Goal: Task Accomplishment & Management: Complete application form

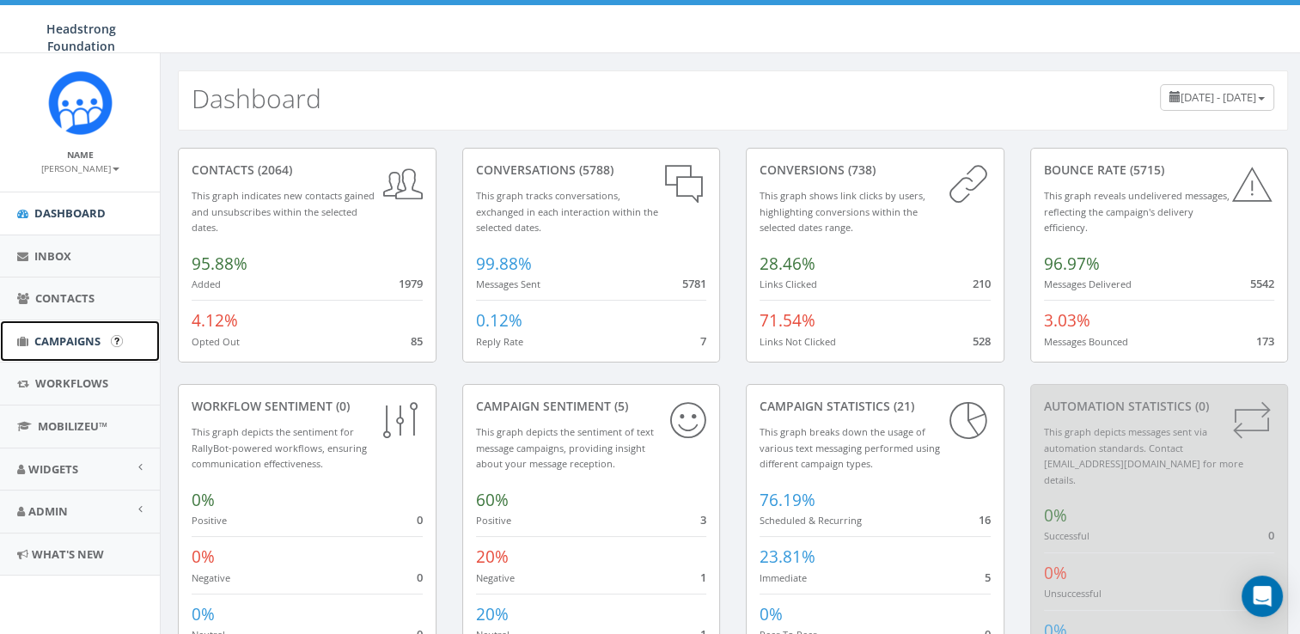
click span "Campaigns"
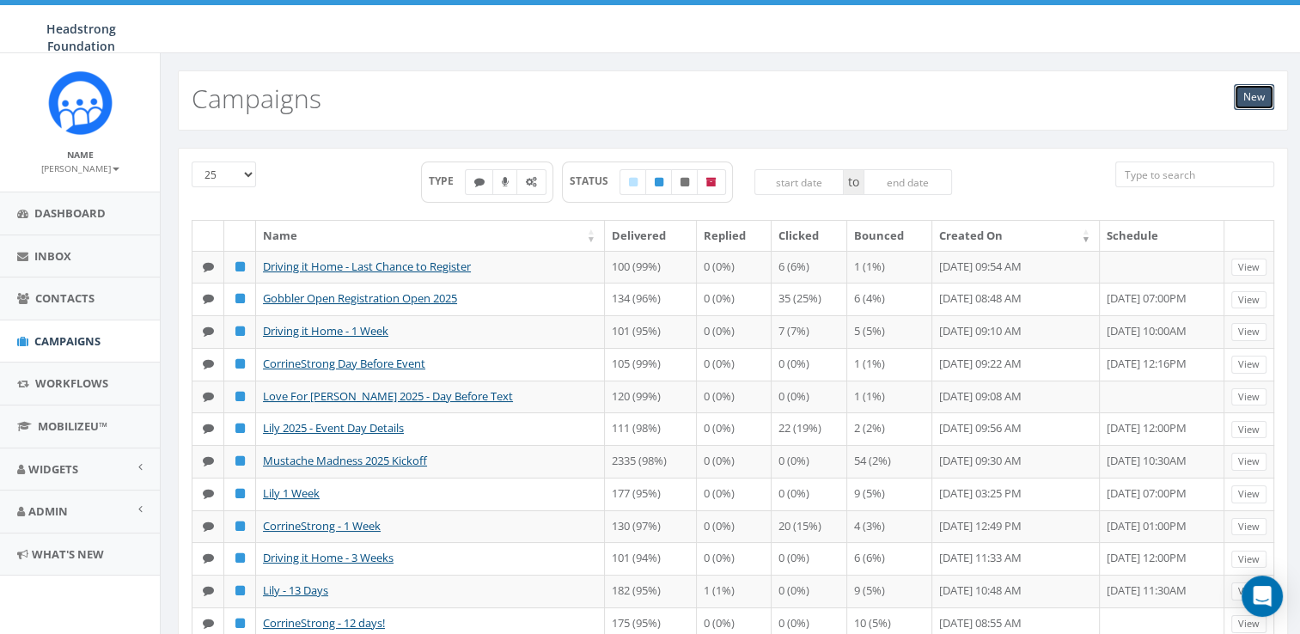
click at [1250, 95] on link "New" at bounding box center [1254, 97] width 40 height 26
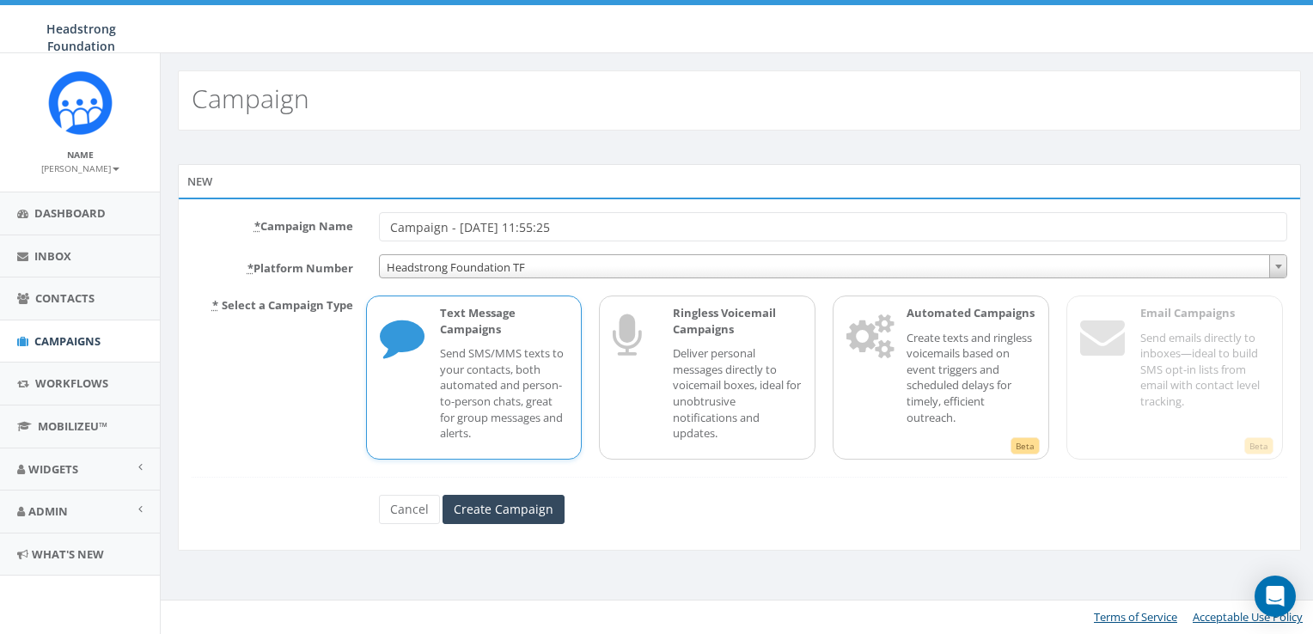
drag, startPoint x: 610, startPoint y: 225, endPoint x: 339, endPoint y: 239, distance: 271.9
click at [339, 239] on div "* Campaign Name Campaign - 10/12/2025, 11:55:25" at bounding box center [740, 226] width 1122 height 29
type input "Driving it Home - Postponed"
click at [536, 512] on input "Create Campaign" at bounding box center [504, 509] width 122 height 29
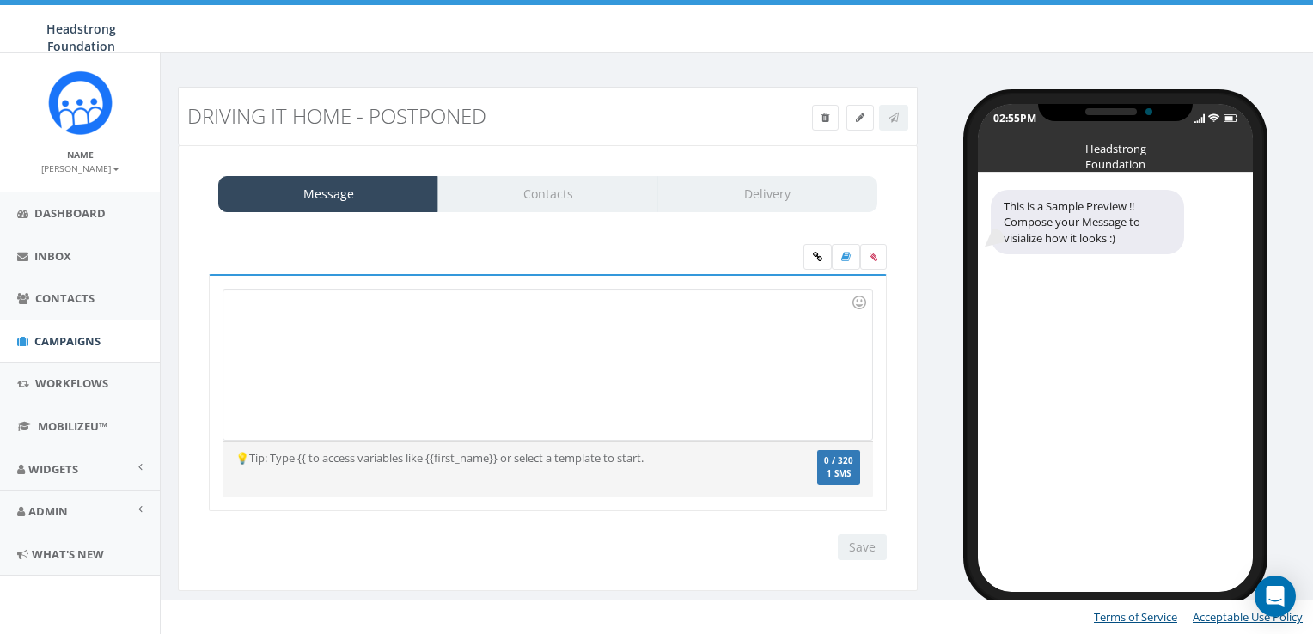
click at [498, 386] on div at bounding box center [547, 365] width 648 height 150
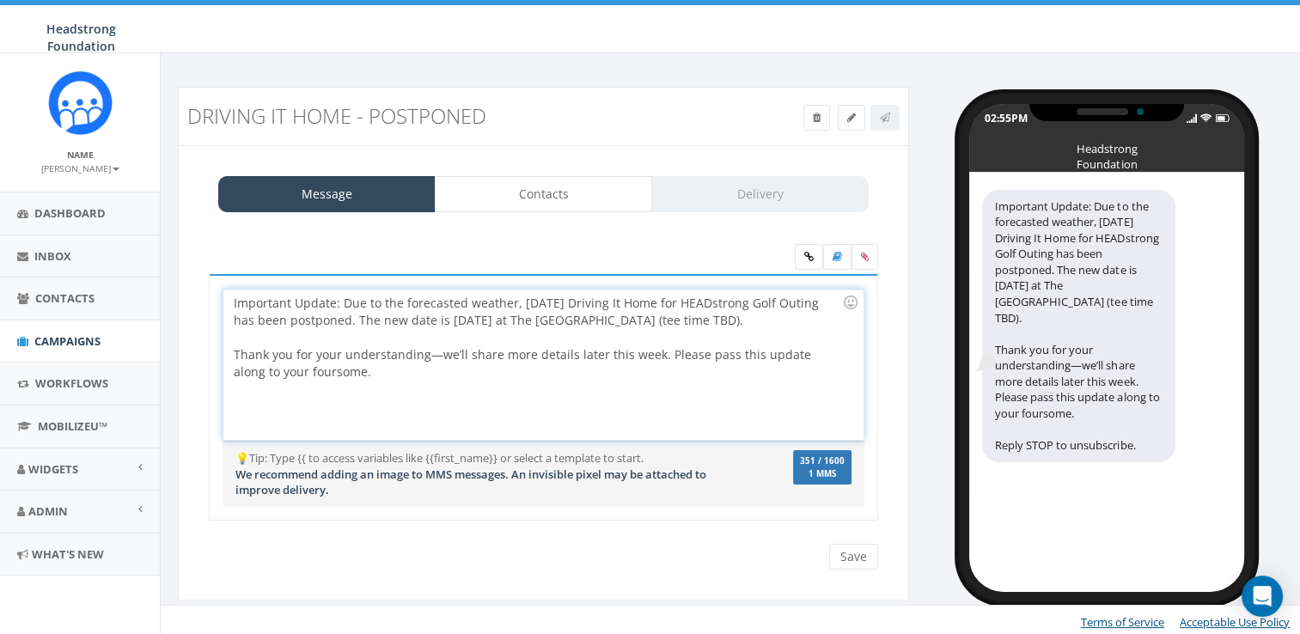
click at [326, 395] on div "Important Update: Due to the forecasted weather, tomorrow’s Driving It Home for…" at bounding box center [542, 365] width 639 height 150
click at [289, 335] on div at bounding box center [538, 337] width 608 height 17
click at [393, 382] on div "Important Update: Due to the forecasted weather, tomorrow’s Driving It Home for…" at bounding box center [542, 365] width 639 height 150
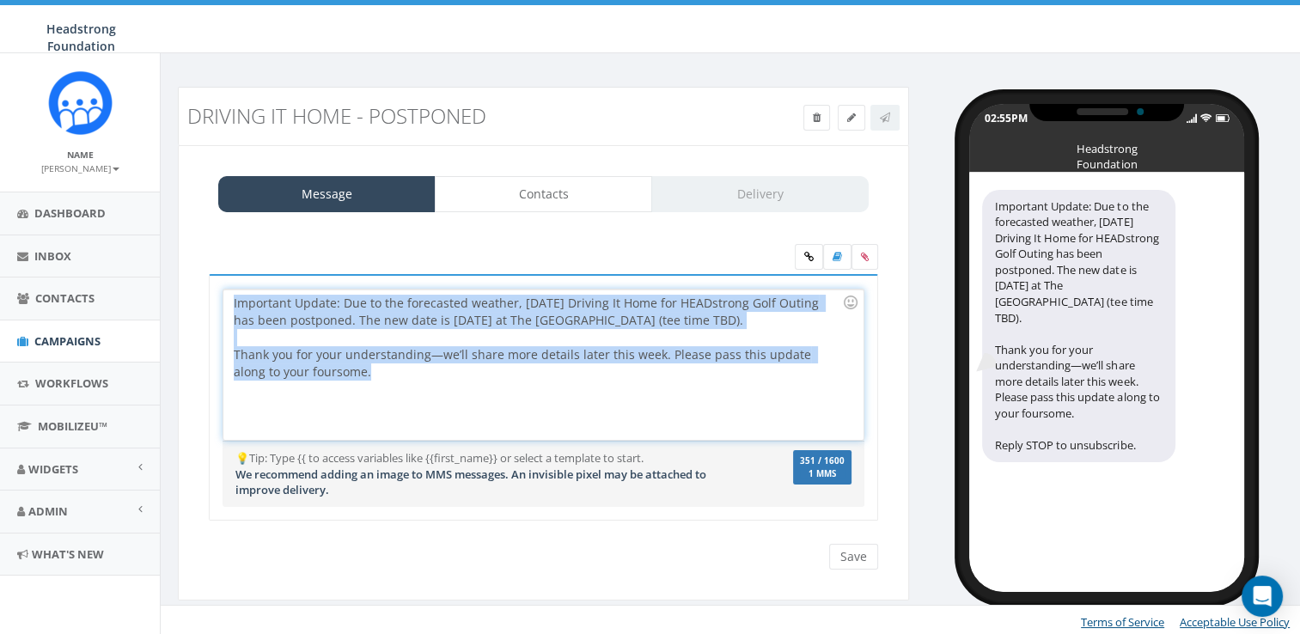
drag, startPoint x: 376, startPoint y: 374, endPoint x: 175, endPoint y: 203, distance: 263.3
click at [175, 203] on div "Driving it Home - Postponed Test Message Status: Message Contacts Delivery Impo…" at bounding box center [543, 354] width 757 height 535
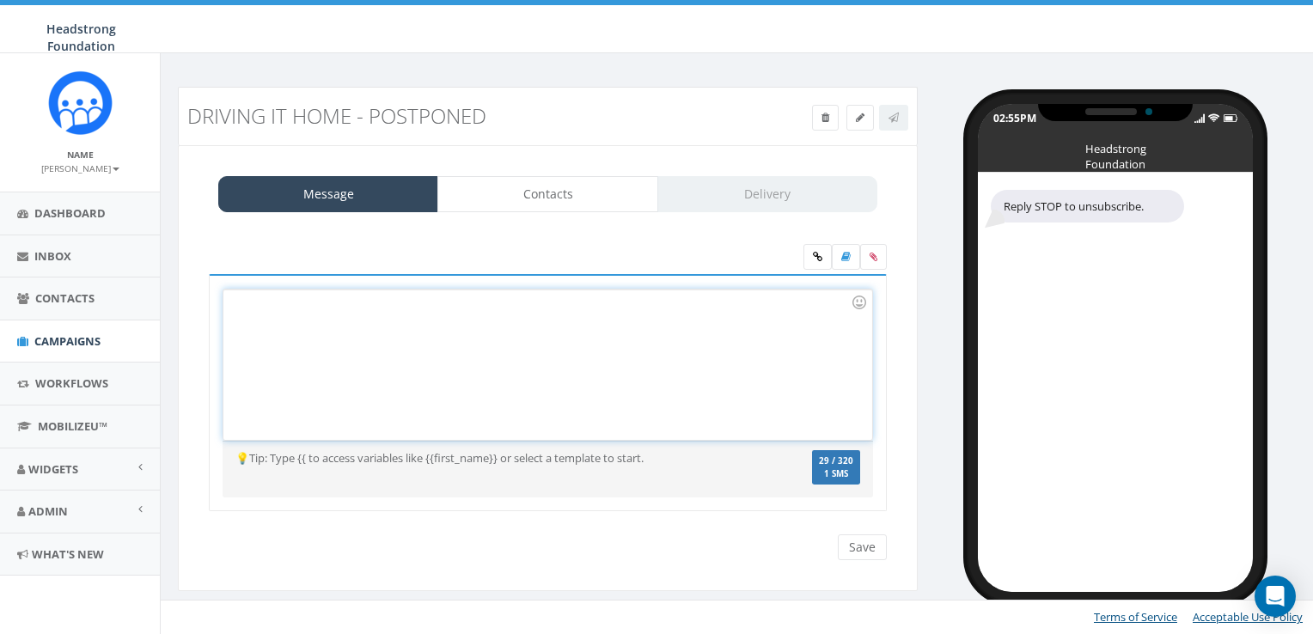
click at [529, 349] on div at bounding box center [547, 365] width 648 height 150
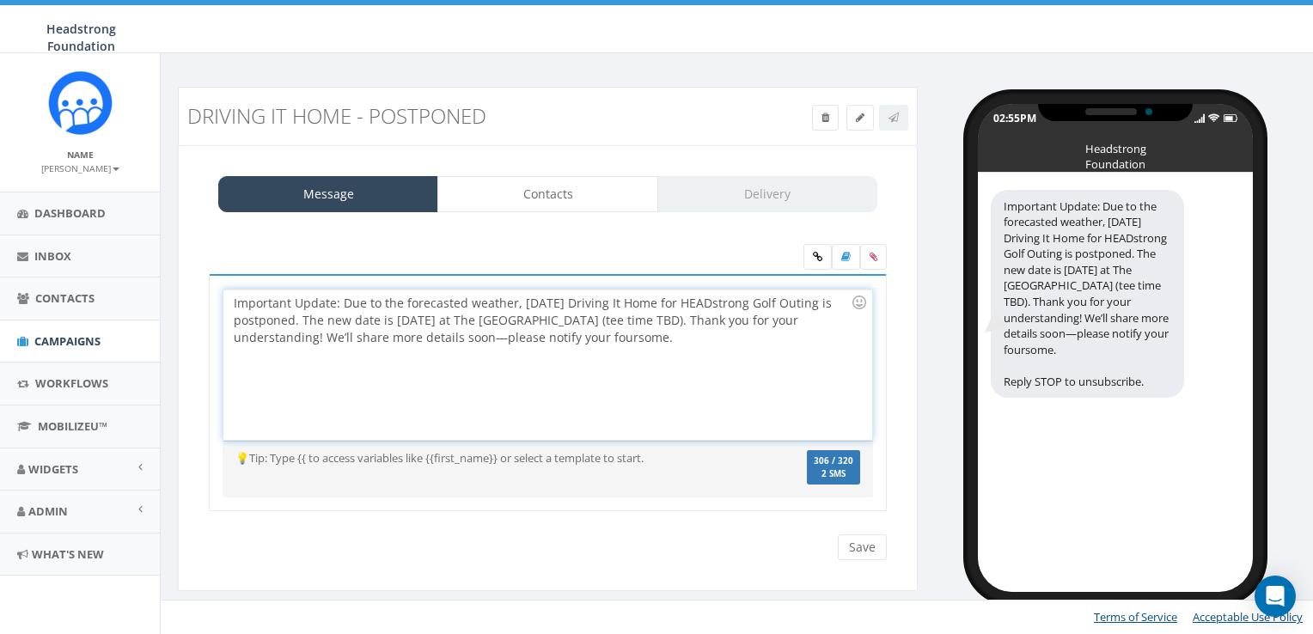
drag, startPoint x: 743, startPoint y: 362, endPoint x: 180, endPoint y: 271, distance: 569.4
click at [180, 271] on div "Message Contacts Delivery Important Update: Due to the forecasted weather, tomo…" at bounding box center [548, 368] width 740 height 447
click at [180, 271] on div "Message Contacts Delivery Due to the forecasted weather, tomorrow’s Driving It …" at bounding box center [548, 368] width 740 height 447
click at [234, 298] on div "Due to the forecasted weather, tomorrow’s Driving It Home for HEADstrong Golf O…" at bounding box center [547, 365] width 648 height 150
drag, startPoint x: 780, startPoint y: 295, endPoint x: 836, endPoint y: 294, distance: 55.9
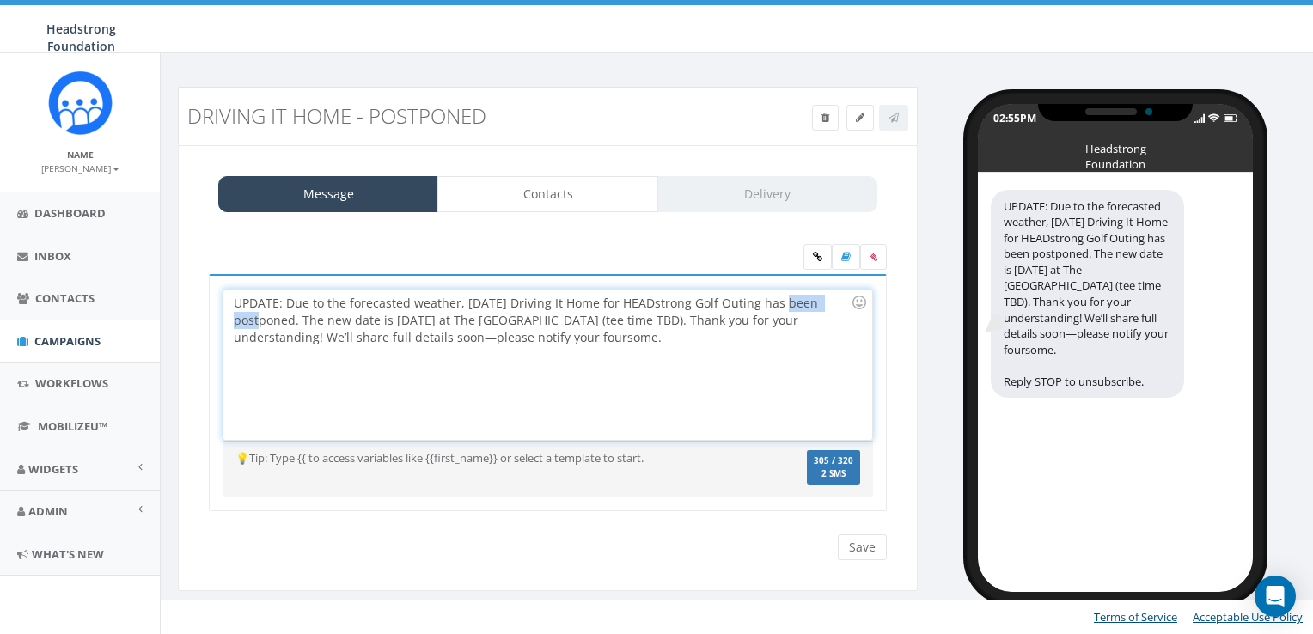
click at [836, 294] on div "UPDATE: Due to the forecasted weather, tomorrow’s Driving It Home for HEADstron…" at bounding box center [547, 365] width 648 height 150
click at [465, 318] on div "UPDATE: Due to the forecasted weather, tomorrow’s Driving It Home for HEADstron…" at bounding box center [547, 365] width 648 height 150
click at [485, 315] on div "UPDATE: Due to the forecasted weather, tomorrow’s Driving It Home for HEADstron…" at bounding box center [547, 365] width 648 height 150
click at [596, 352] on div "UPDATE: Due to the forecasted weather, tomorrow’s Driving It Home for HEADstron…" at bounding box center [547, 365] width 648 height 150
click at [446, 338] on div "UPDATE: Due to the forecasted weather, tomorrow’s Driving It Home for HEADstron…" at bounding box center [547, 365] width 648 height 150
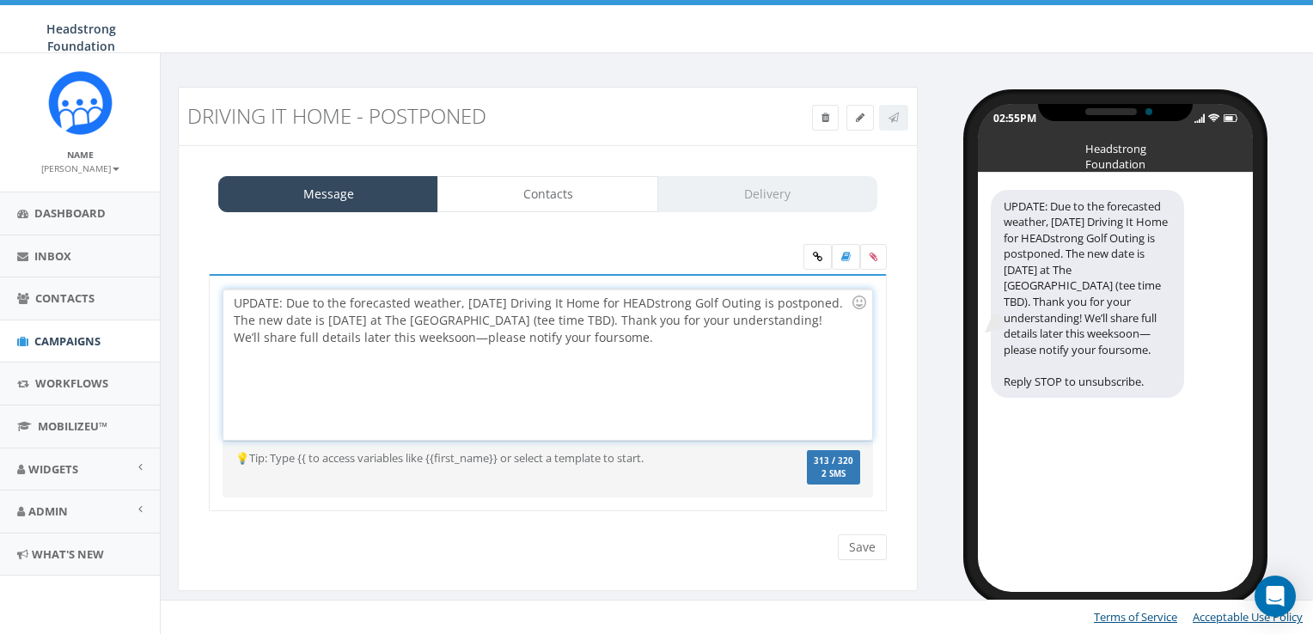
click at [554, 333] on div "UPDATE: Due to the forecasted weather, tomorrow’s Driving It Home for HEADstron…" at bounding box center [547, 365] width 648 height 150
click at [684, 342] on div "UPDATE: Due to the forecasted weather, tomorrow’s Driving It Home for HEADstron…" at bounding box center [547, 365] width 648 height 150
drag, startPoint x: 646, startPoint y: 338, endPoint x: 618, endPoint y: 339, distance: 28.4
click at [618, 339] on div "UPDATE: Due to the forecasted weather, tomorrow’s Driving It Home for HEADstron…" at bounding box center [547, 365] width 648 height 150
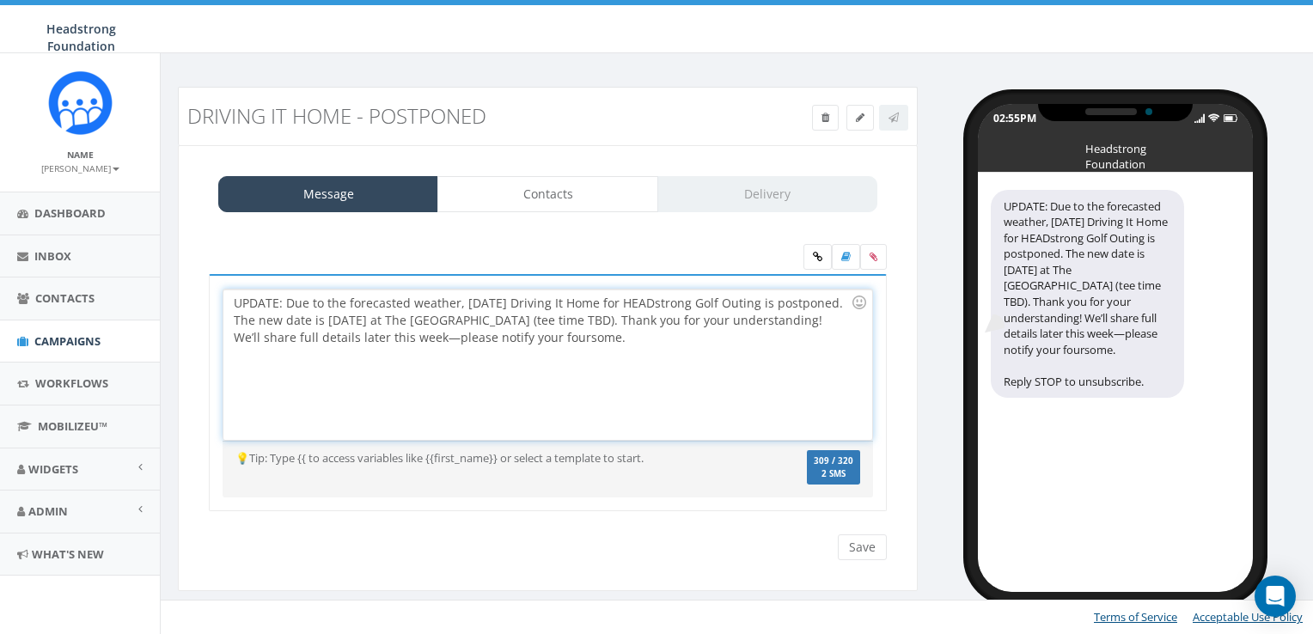
click at [618, 335] on div "UPDATE: Due to the forecasted weather, tomorrow’s Driving It Home for HEADstron…" at bounding box center [547, 365] width 648 height 150
drag, startPoint x: 615, startPoint y: 333, endPoint x: 636, endPoint y: 340, distance: 22.0
click at [636, 340] on div "UPDATE: Due to the forecasted weather, tomorrow’s Driving It Home for HEADstron…" at bounding box center [547, 365] width 648 height 150
click at [640, 339] on div "UPDATE: Due to the forecasted weather, tomorrow’s Driving It Home for HEADstron…" at bounding box center [547, 365] width 648 height 150
drag, startPoint x: 730, startPoint y: 339, endPoint x: 673, endPoint y: 342, distance: 56.8
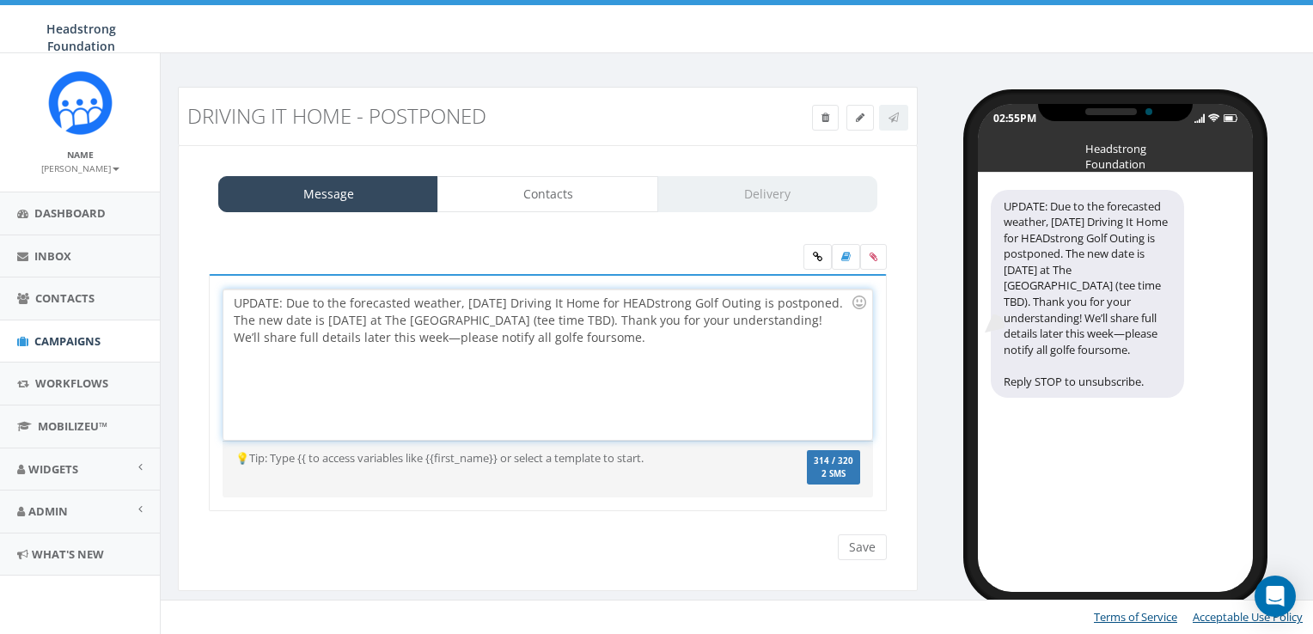
click at [673, 342] on div "UPDATE: Due to the forecasted weather, tomorrow’s Driving It Home for HEADstron…" at bounding box center [547, 365] width 648 height 150
click at [728, 339] on div "UPDATE: Due to the forecasted weather, tomorrow’s Driving It Home for HEADstron…" at bounding box center [547, 365] width 648 height 150
drag, startPoint x: 729, startPoint y: 339, endPoint x: 615, endPoint y: 345, distance: 113.6
click at [615, 345] on div "UPDATE: Due to the forecasted weather, tomorrow’s Driving It Home for HEADstron…" at bounding box center [547, 365] width 648 height 150
drag, startPoint x: 405, startPoint y: 334, endPoint x: 388, endPoint y: 334, distance: 16.3
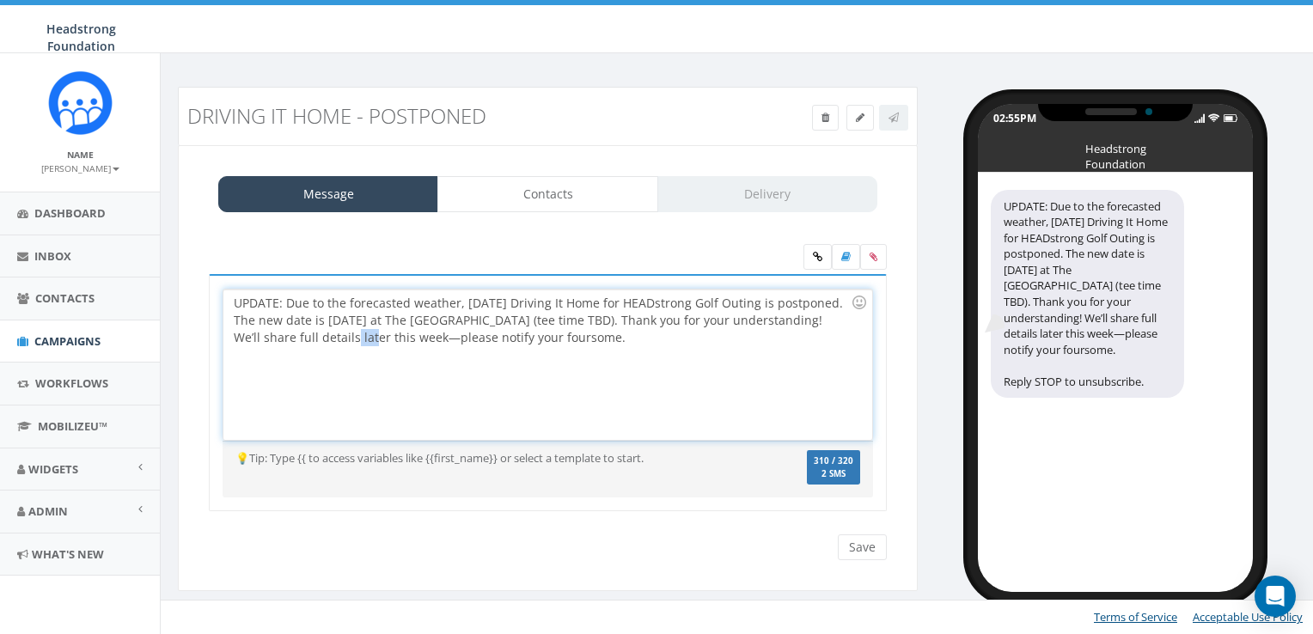
click at [388, 334] on div "UPDATE: Due to the forecasted weather, tomorrow’s Driving It Home for HEADstron…" at bounding box center [547, 365] width 648 height 150
click at [725, 345] on div "UPDATE: Due to the forecasted weather, tomorrow’s Driving It Home for HEADstron…" at bounding box center [547, 365] width 648 height 150
click at [540, 339] on div "UPDATE: Due to the forecasted weather, tomorrow’s Driving It Home for HEADstron…" at bounding box center [547, 365] width 648 height 150
click at [728, 342] on div "UPDATE: Due to the forecasted weather, tomorrow’s Driving It Home for HEADstron…" at bounding box center [547, 365] width 648 height 150
drag, startPoint x: 627, startPoint y: 345, endPoint x: 187, endPoint y: 246, distance: 450.4
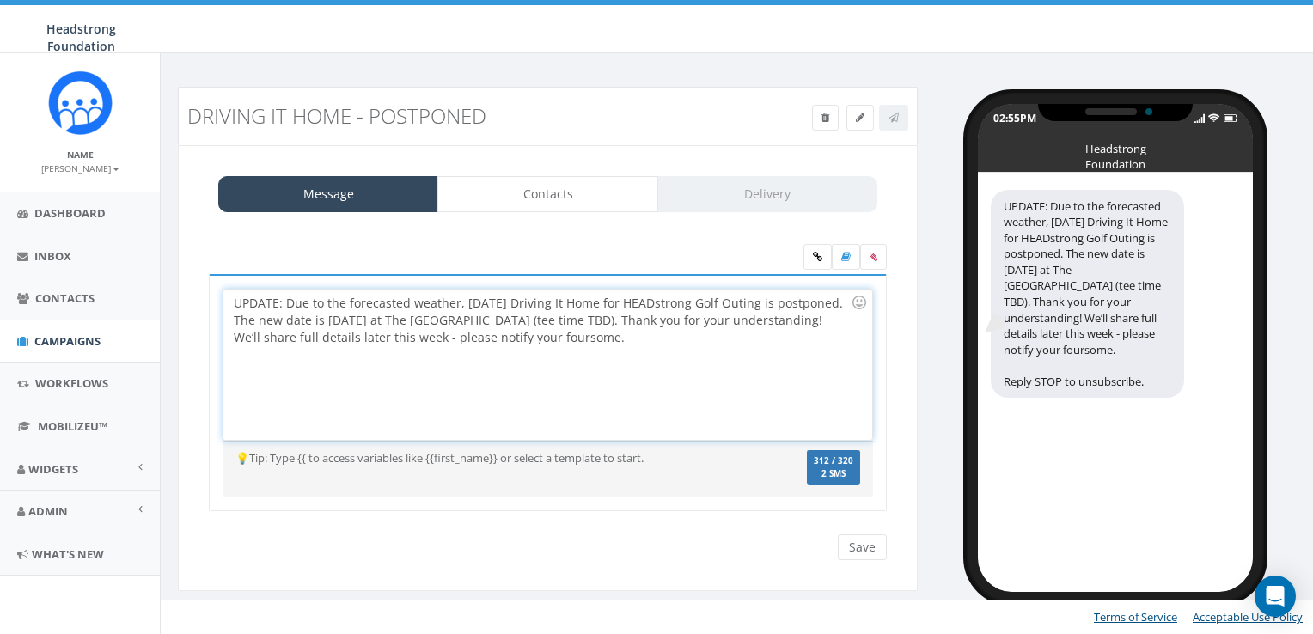
click at [187, 246] on div "Message Contacts Delivery UPDATE: Due to the forecasted weather, tomorrow’s Dri…" at bounding box center [548, 368] width 740 height 447
copy div "UPDATE: Due to the forecasted weather, tomorrow’s Driving It Home for HEADstron…"
drag, startPoint x: 715, startPoint y: 332, endPoint x: 706, endPoint y: 323, distance: 12.8
click at [706, 323] on div "UPDATE: Due to the forecasted weather, tomorrow’s Driving It Home for HEADstron…" at bounding box center [547, 365] width 648 height 150
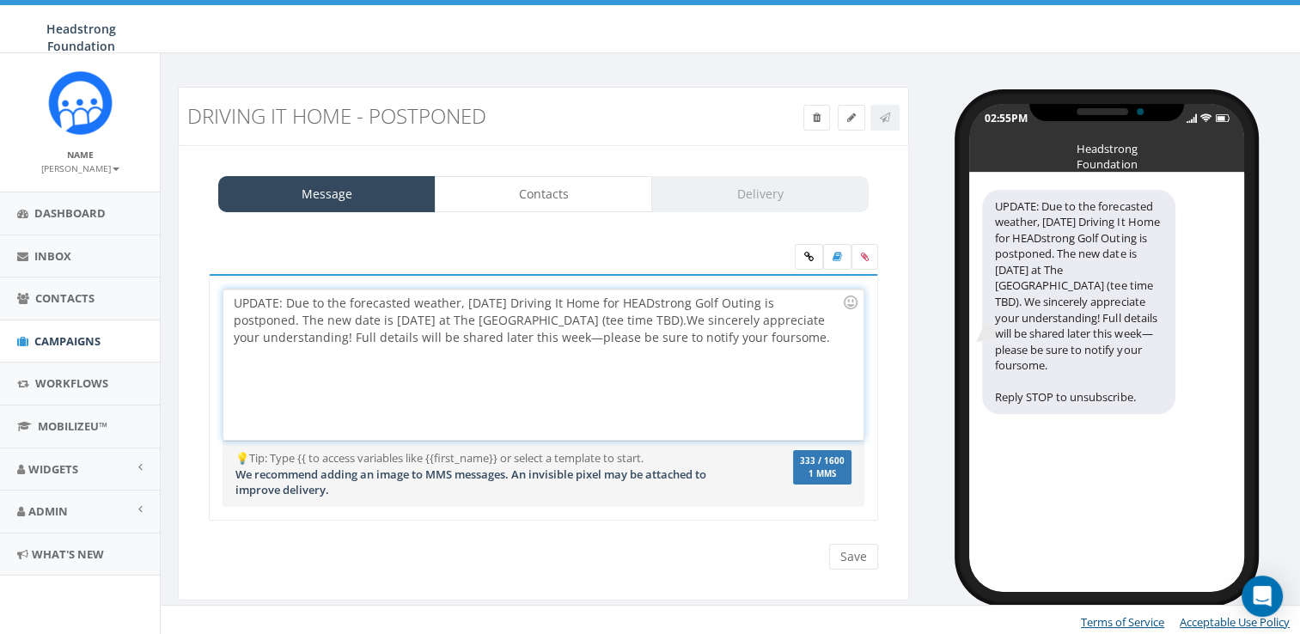
click at [584, 338] on div "UPDATE: Due to the forecasted weather, tomorrow’s Driving It Home for HEADstron…" at bounding box center [542, 365] width 639 height 150
drag, startPoint x: 782, startPoint y: 318, endPoint x: 733, endPoint y: 325, distance: 49.5
click at [733, 325] on div "UPDATE: Due to the forecasted weather, tomorrow’s Driving It Home for HEADstron…" at bounding box center [542, 365] width 639 height 150
click at [438, 315] on div "UPDATE: Due to the forecasted weather, tomorrow’s Driving It Home for HEADstron…" at bounding box center [542, 365] width 639 height 150
click at [640, 333] on div "UPDATE: Due to the forecasted weather, tomorrow’s Driving It Home for HEADstron…" at bounding box center [542, 365] width 639 height 150
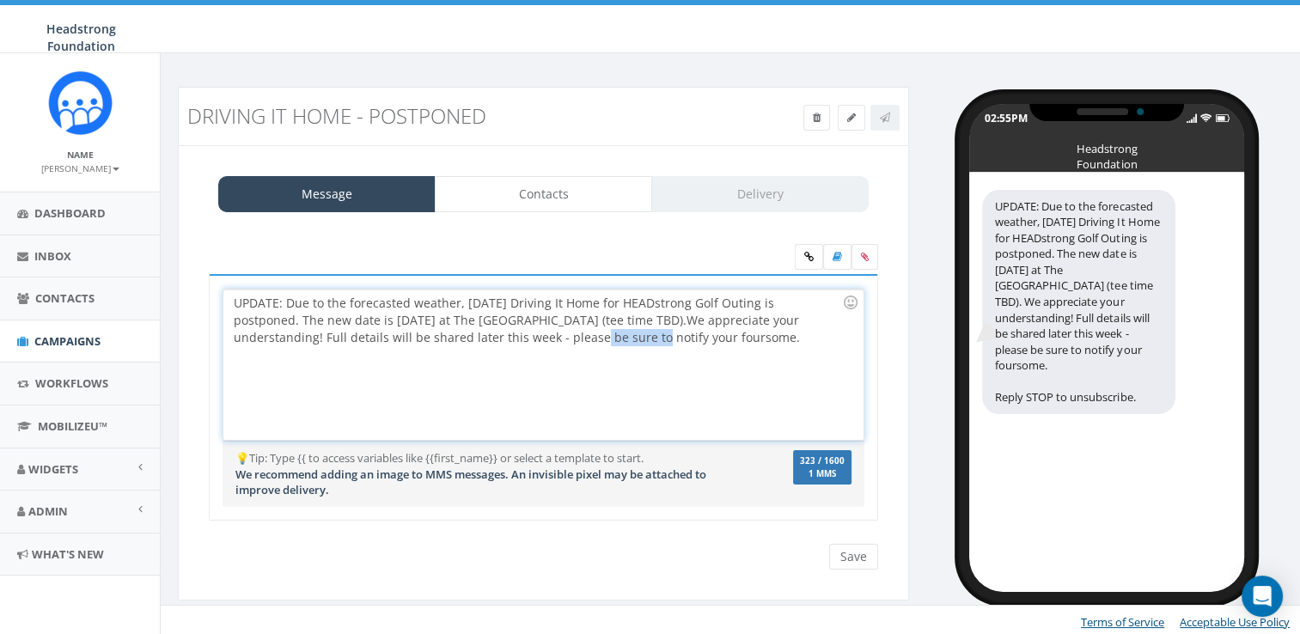
drag, startPoint x: 653, startPoint y: 336, endPoint x: 594, endPoint y: 336, distance: 59.3
click at [594, 336] on div "UPDATE: Due to the forecasted weather, tomorrow’s Driving It Home for HEADstron…" at bounding box center [542, 365] width 639 height 150
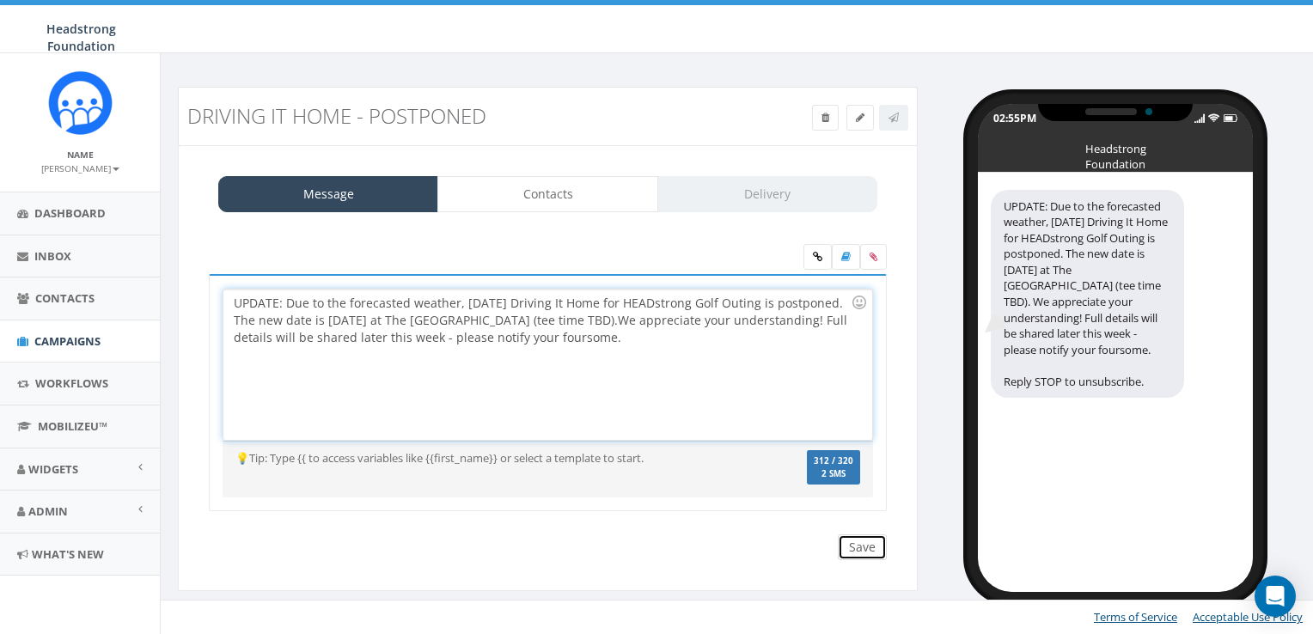
click at [866, 541] on input "Save" at bounding box center [862, 548] width 49 height 26
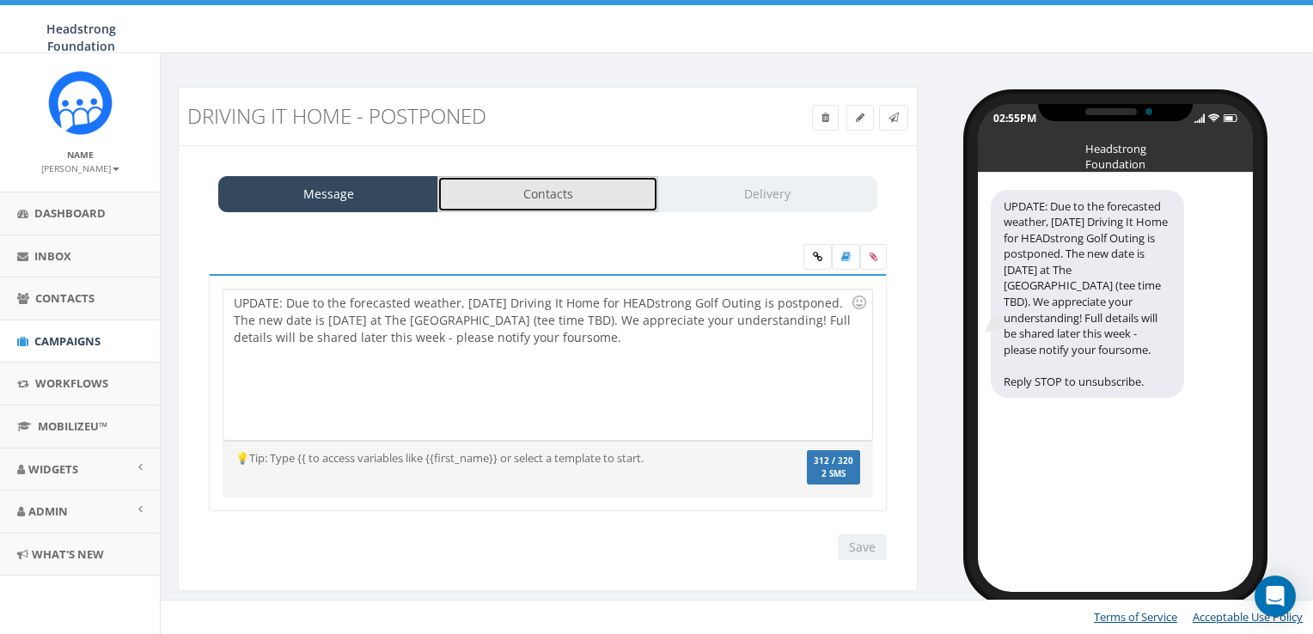
click at [593, 198] on link "Contacts" at bounding box center [547, 194] width 220 height 36
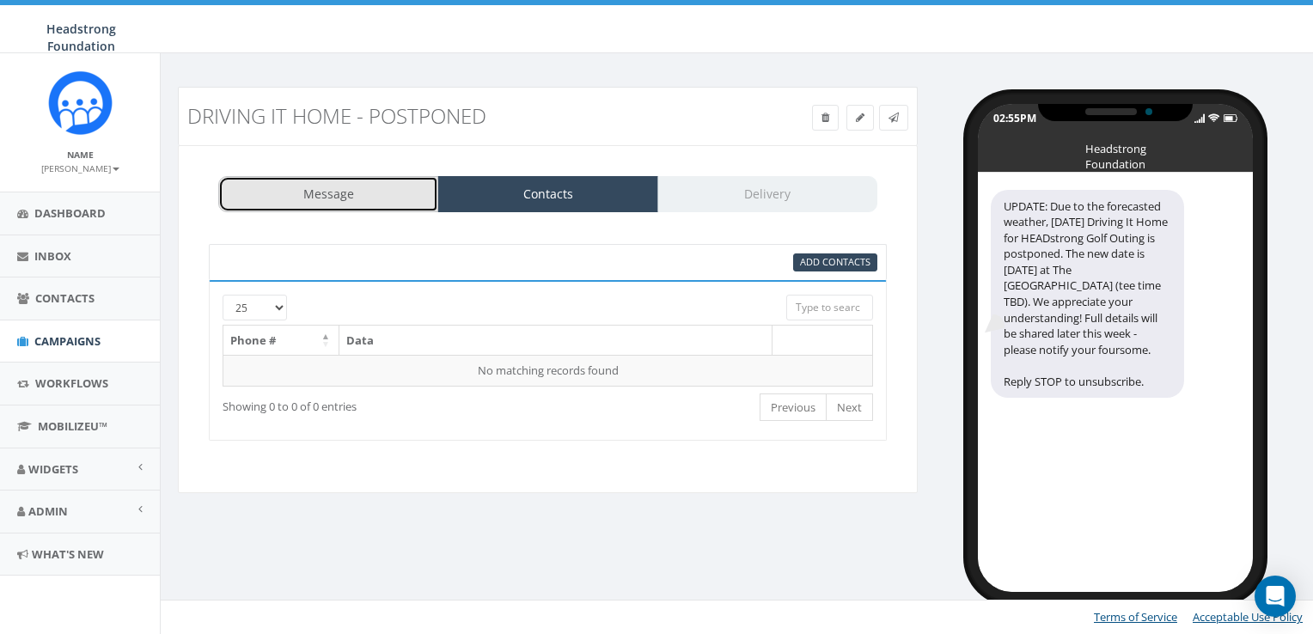
click at [351, 182] on link "Message" at bounding box center [328, 194] width 220 height 36
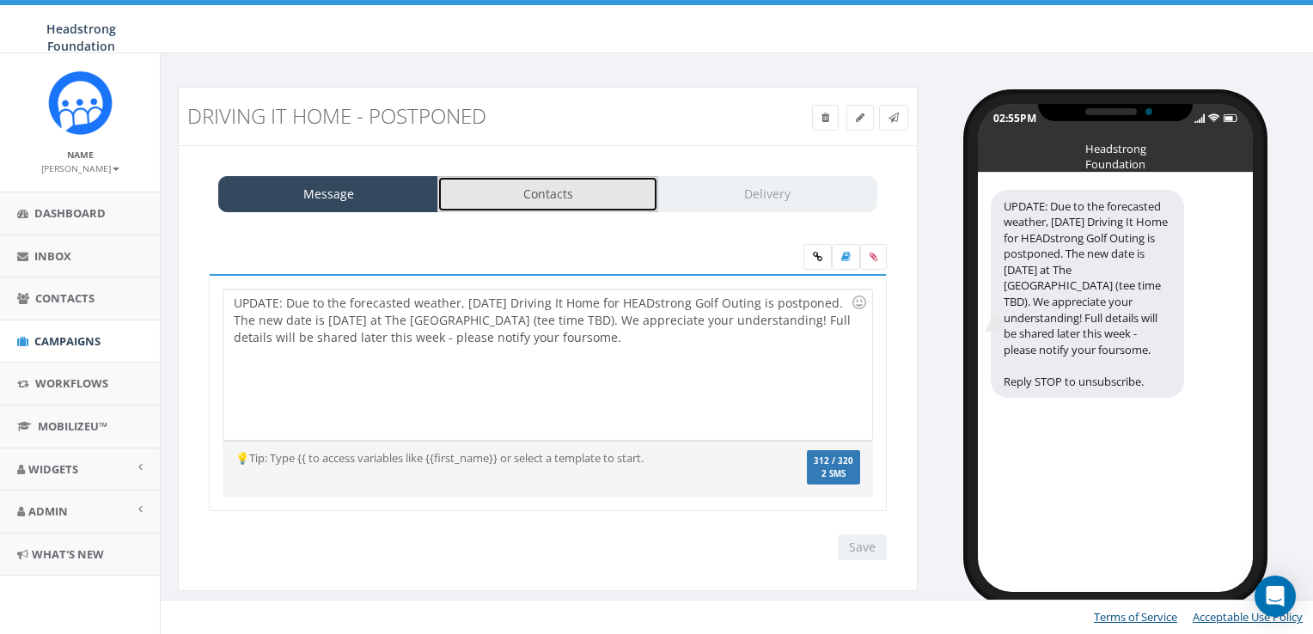
click at [553, 191] on link "Contacts" at bounding box center [547, 194] width 220 height 36
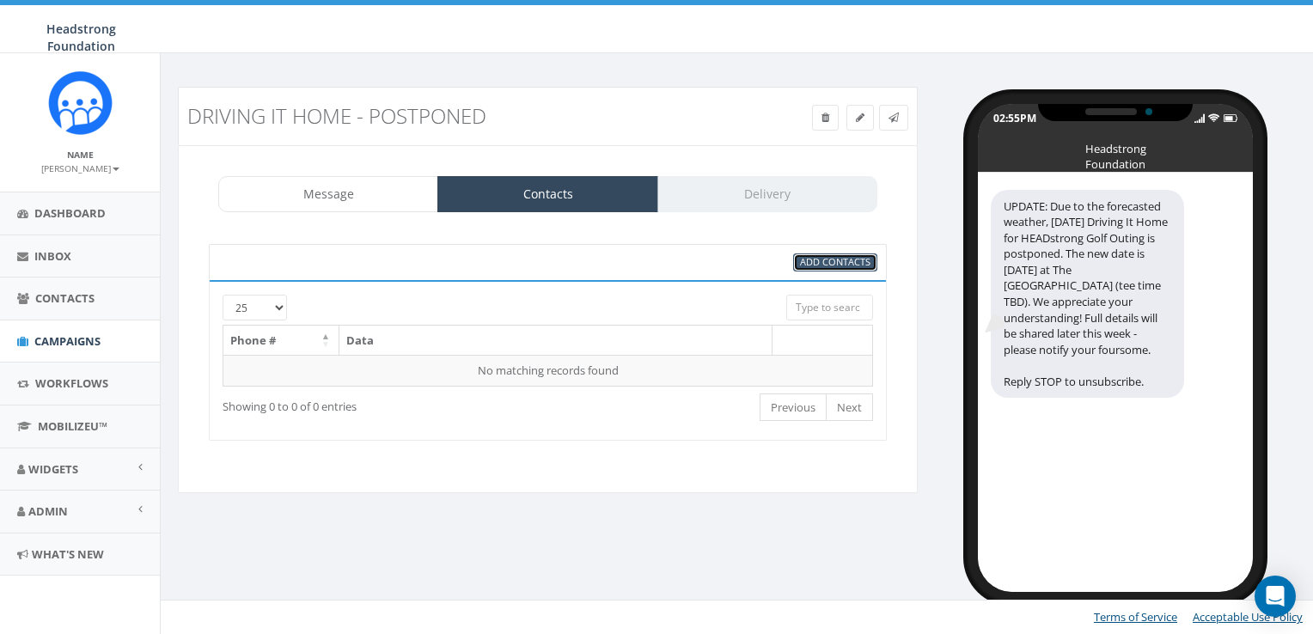
click at [833, 269] on link "Add Contacts" at bounding box center [835, 263] width 84 height 18
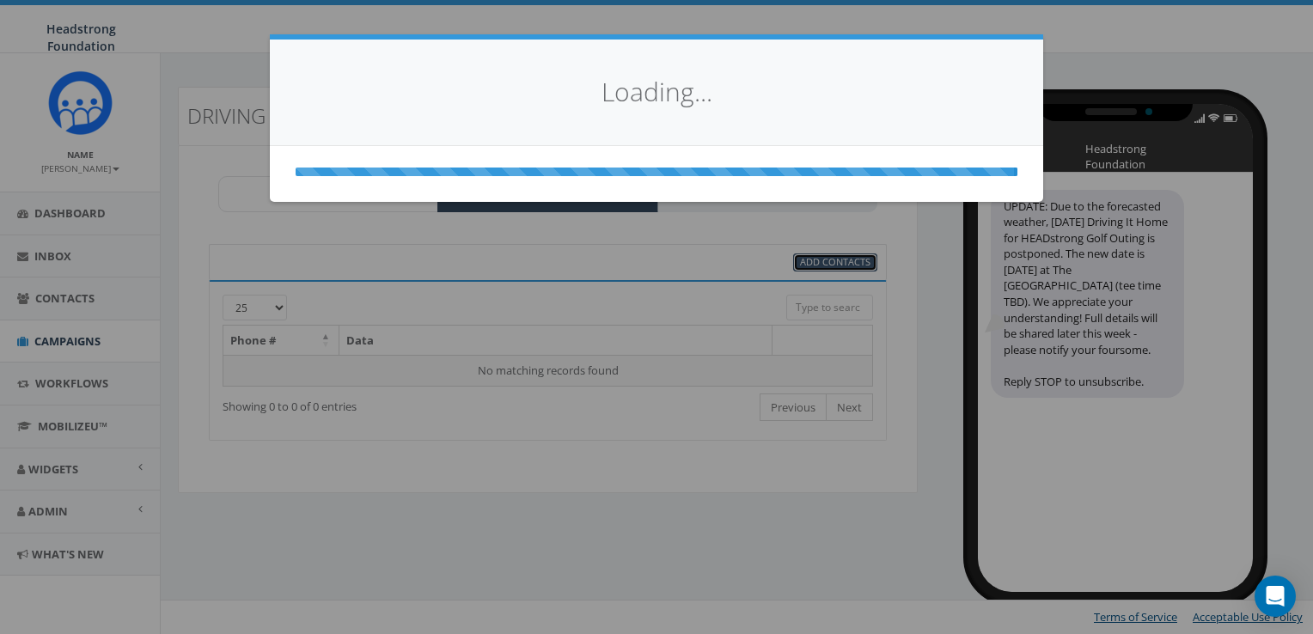
select select
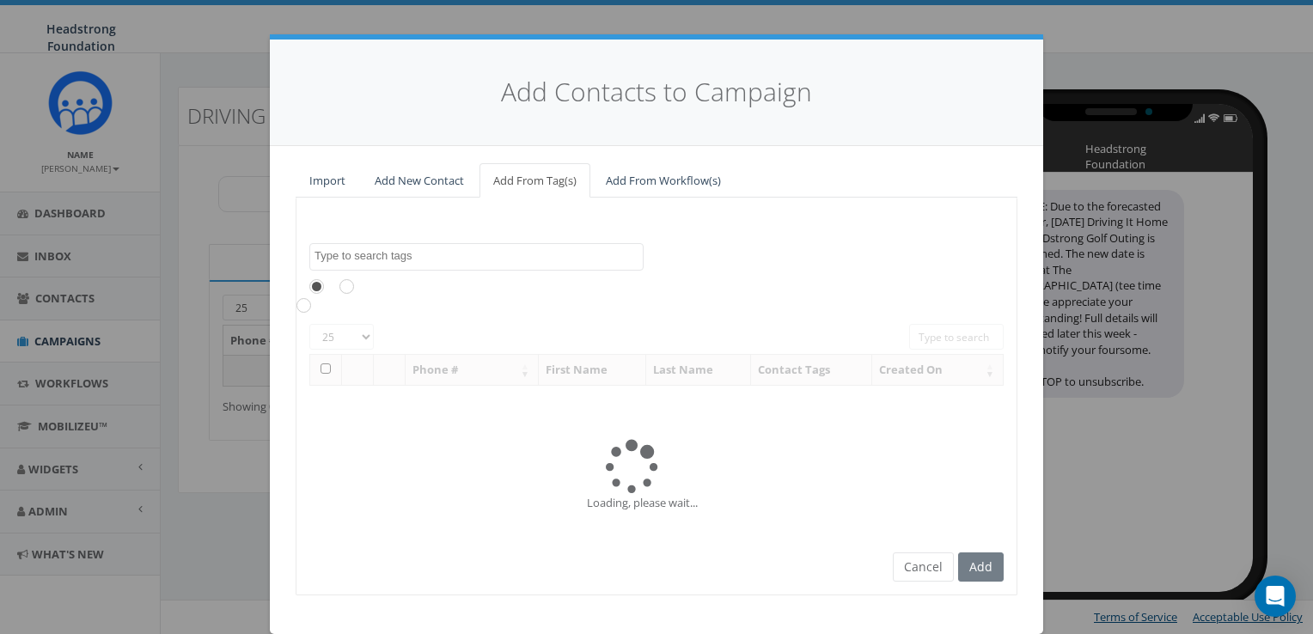
click at [395, 251] on textarea "Search" at bounding box center [479, 255] width 328 height 15
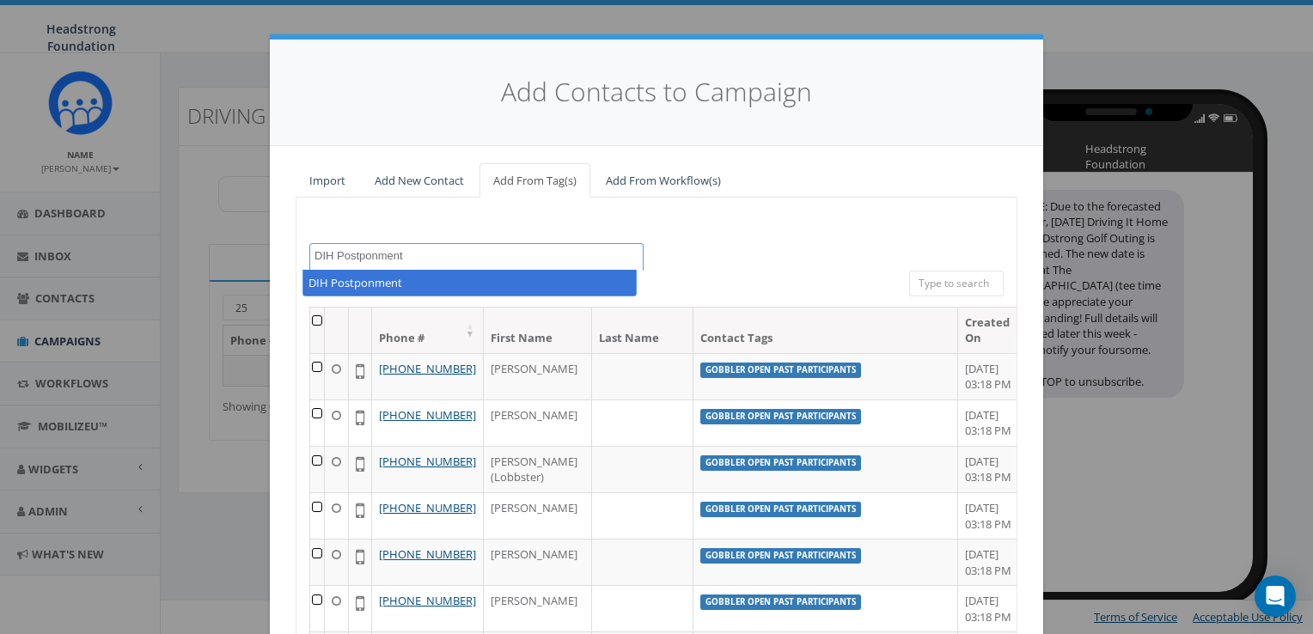
type textarea "DIH Postponment"
select select "DIH Postponment"
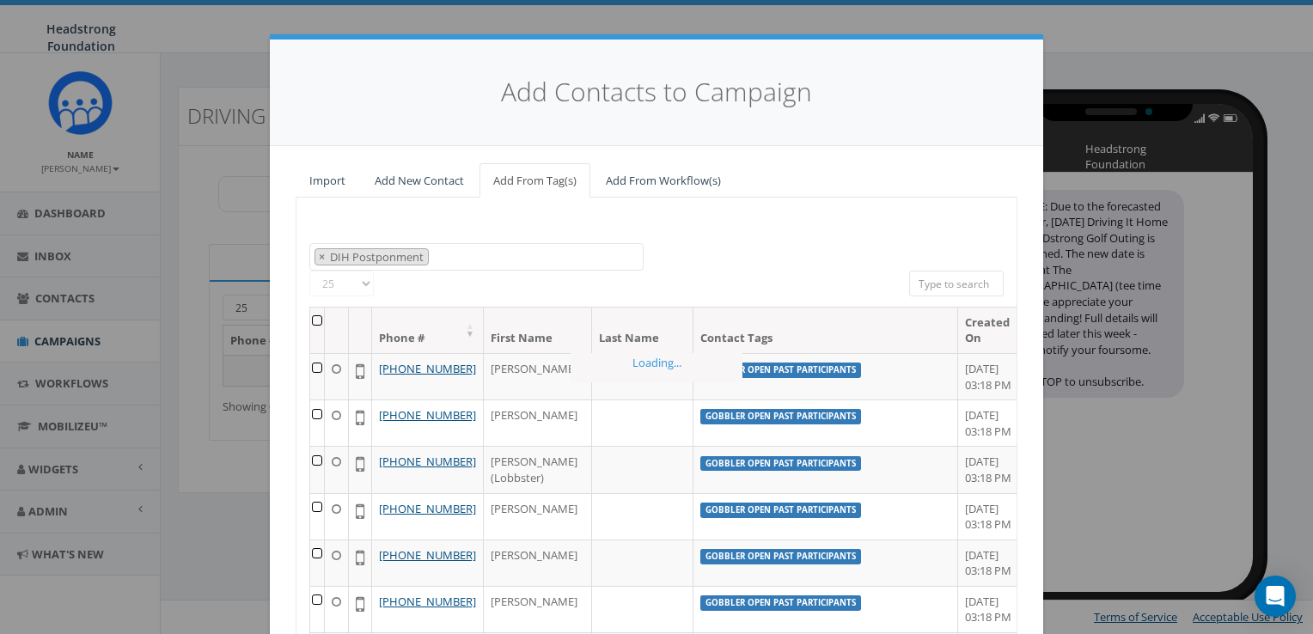
scroll to position [17942, 0]
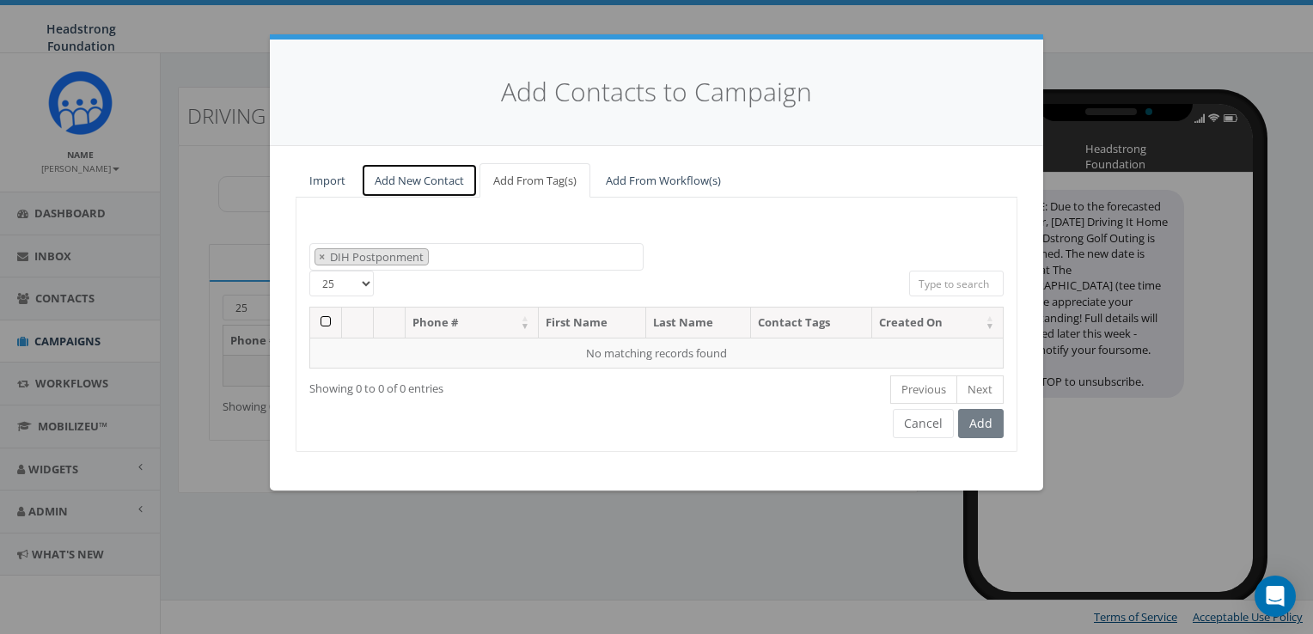
click at [386, 184] on link "Add New Contact" at bounding box center [419, 180] width 117 height 35
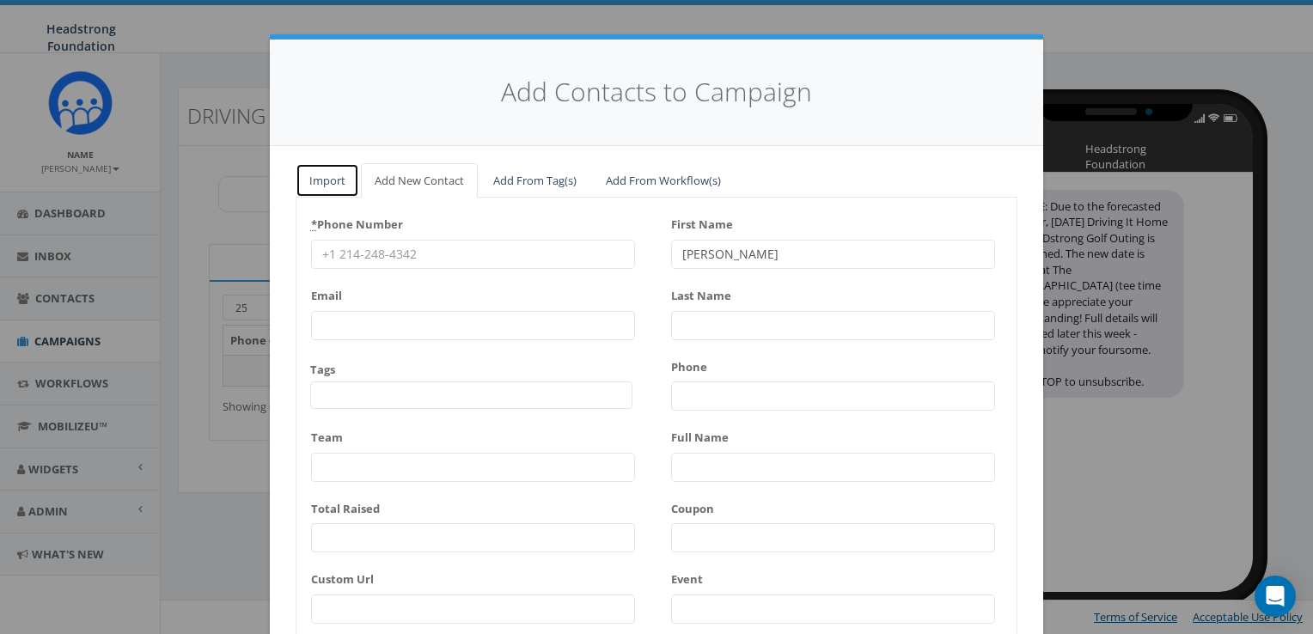
click at [321, 180] on link "Import" at bounding box center [328, 180] width 64 height 35
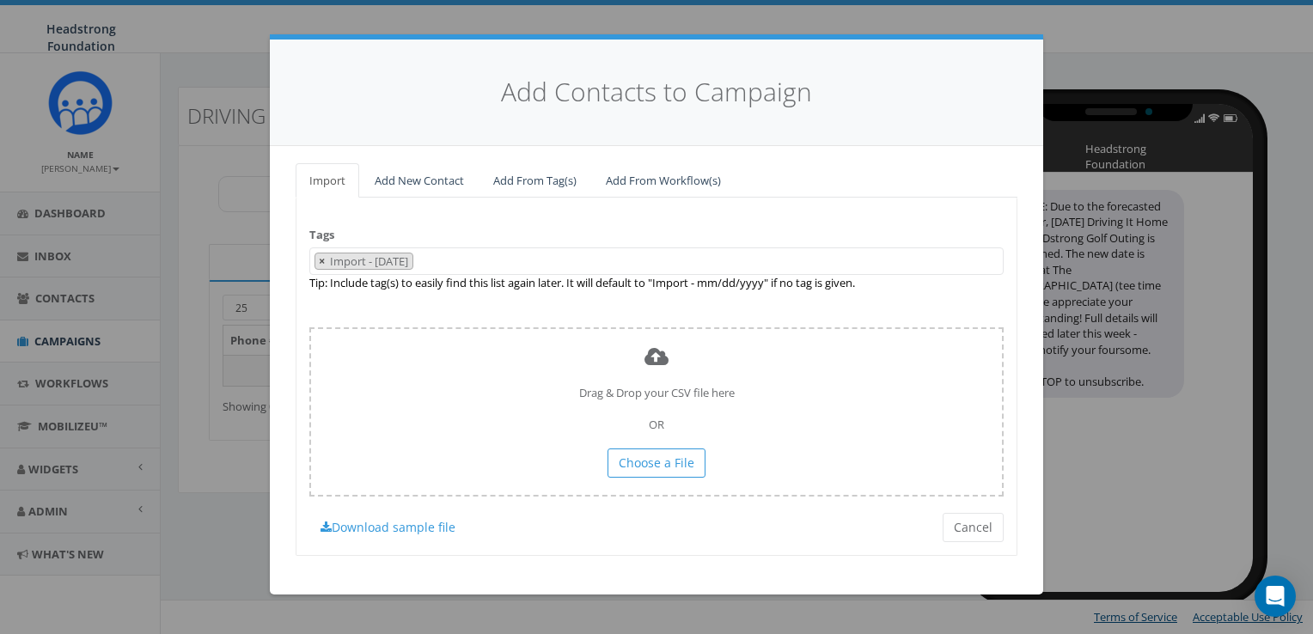
click at [324, 260] on span "×" at bounding box center [322, 261] width 6 height 15
select select
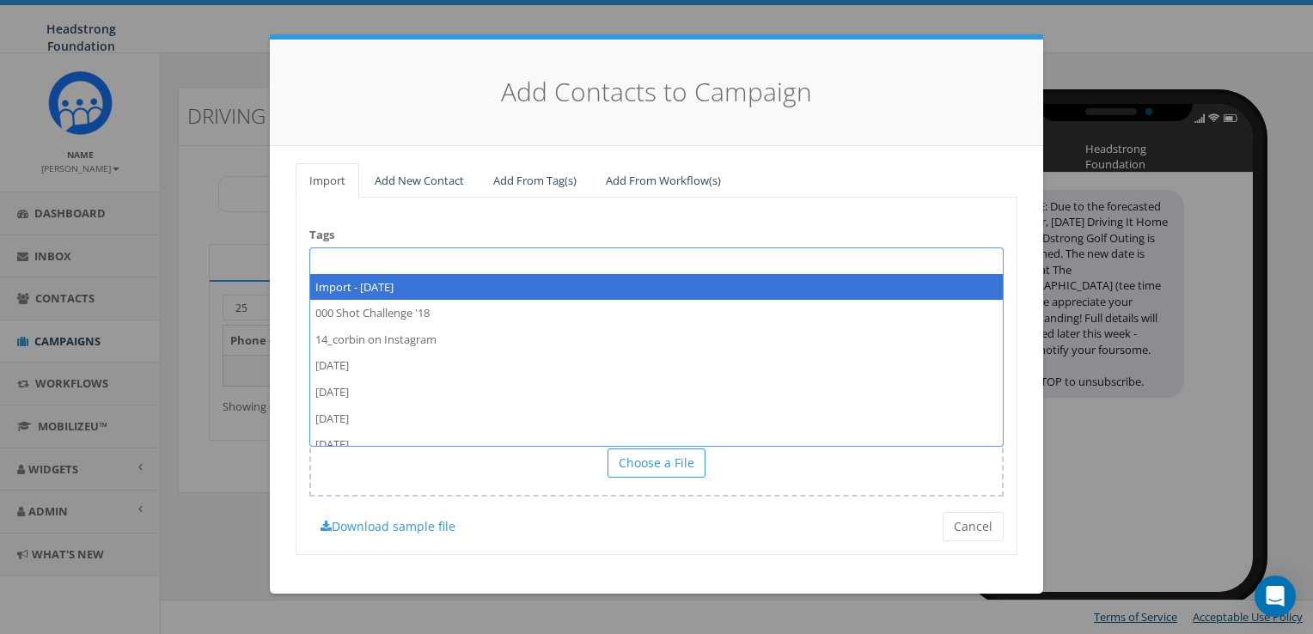
click at [354, 260] on span at bounding box center [656, 262] width 694 height 28
type textarea "DIH Postponment"
select select "DIH Postponment"
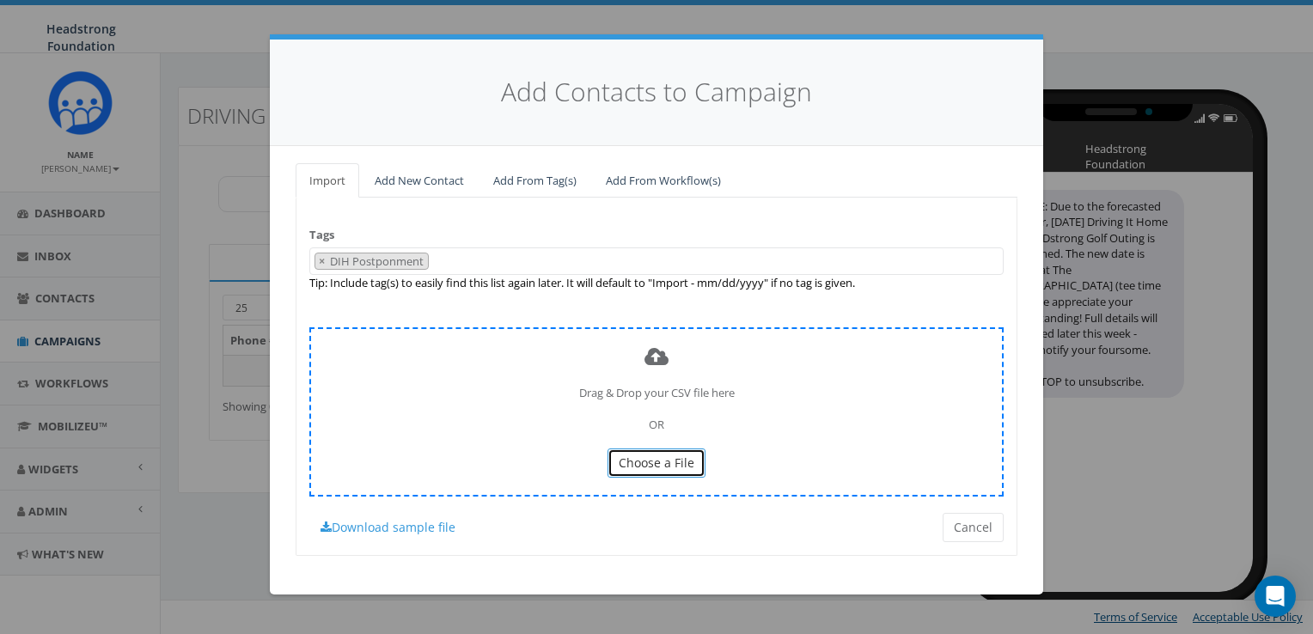
click at [652, 455] on span "Choose a File" at bounding box center [657, 463] width 76 height 16
click at [629, 465] on span "Choose a File" at bounding box center [657, 463] width 76 height 16
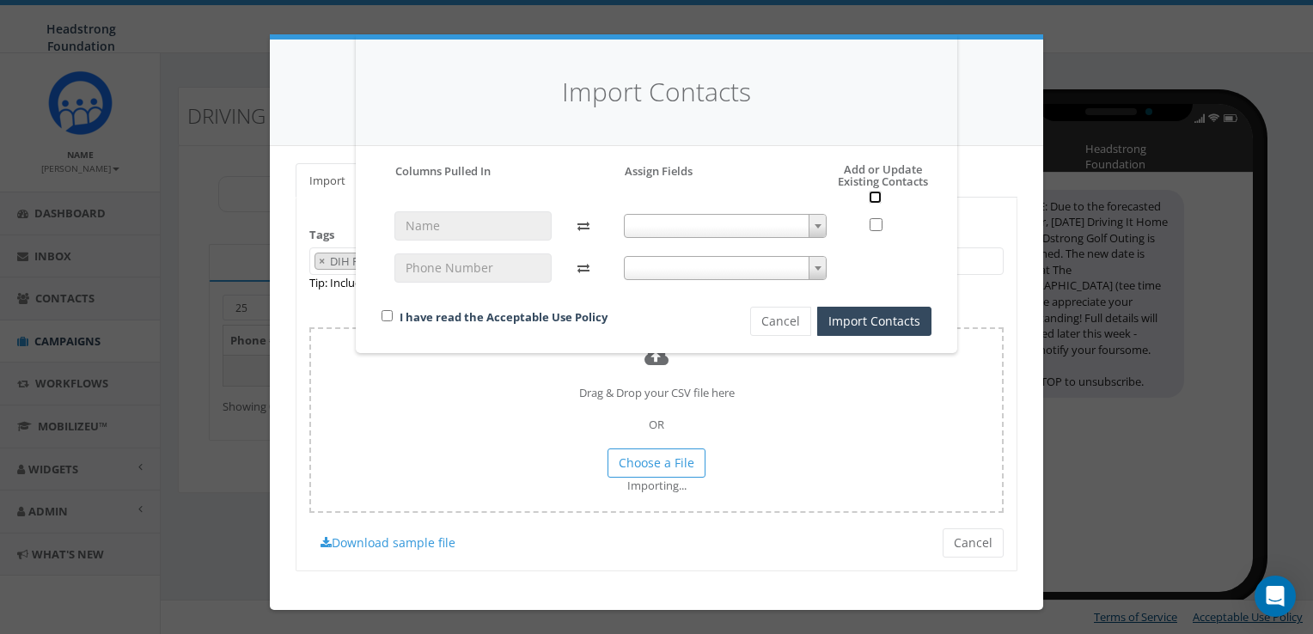
click at [880, 197] on input "checkbox" at bounding box center [875, 197] width 13 height 13
checkbox input "true"
click at [706, 223] on span at bounding box center [726, 226] width 204 height 24
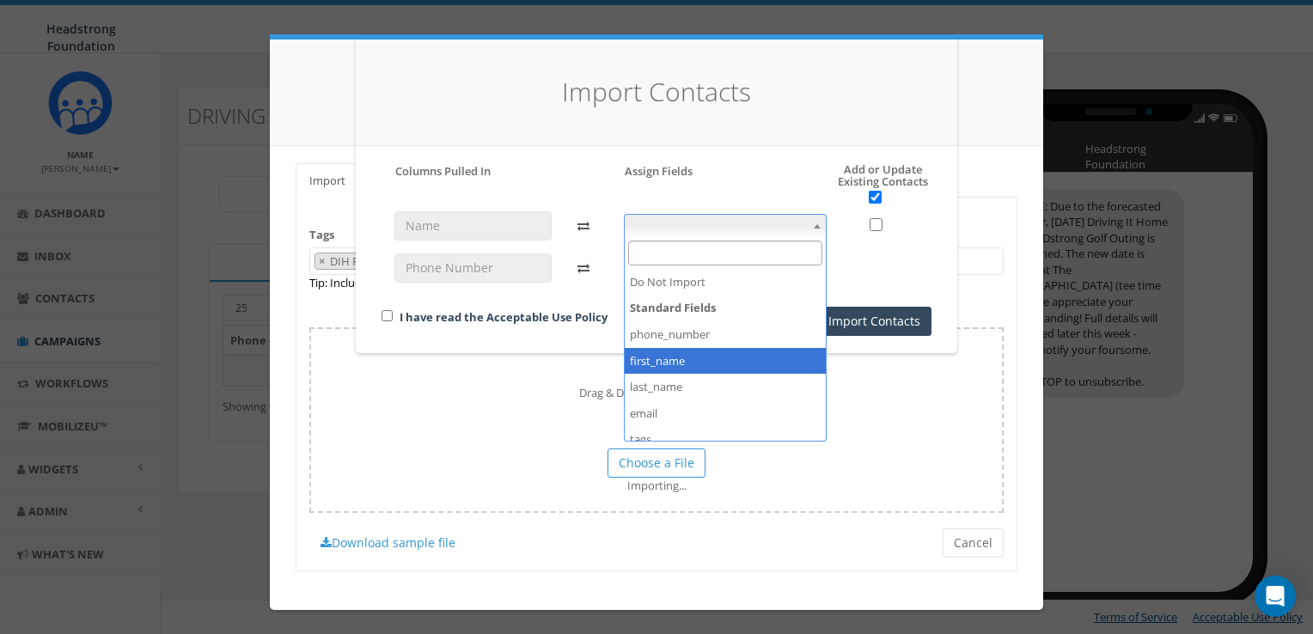
checkbox input "false"
select select "first_name"
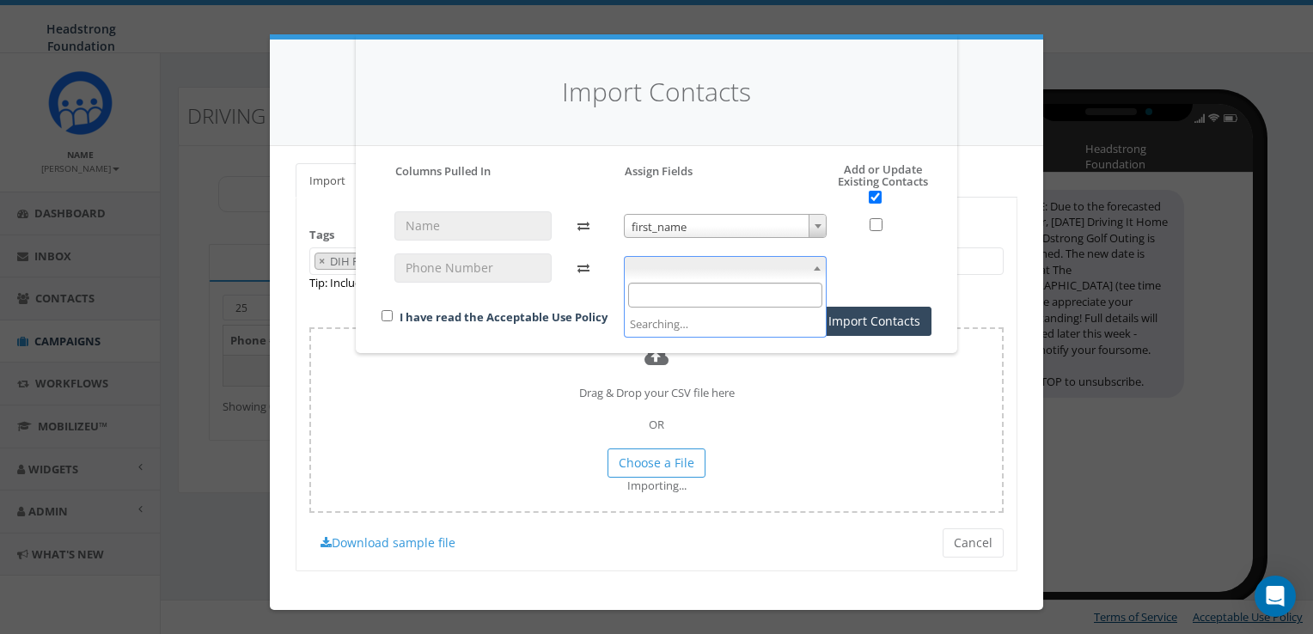
click at [718, 272] on span at bounding box center [726, 268] width 204 height 24
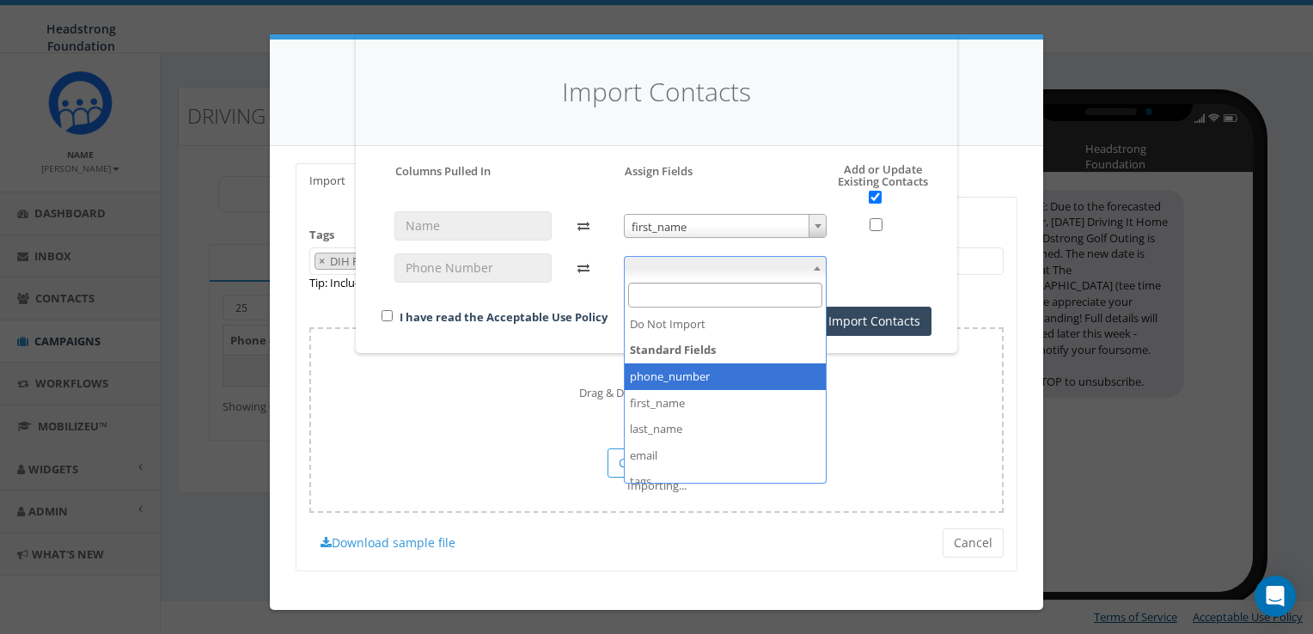
select select "phone_number"
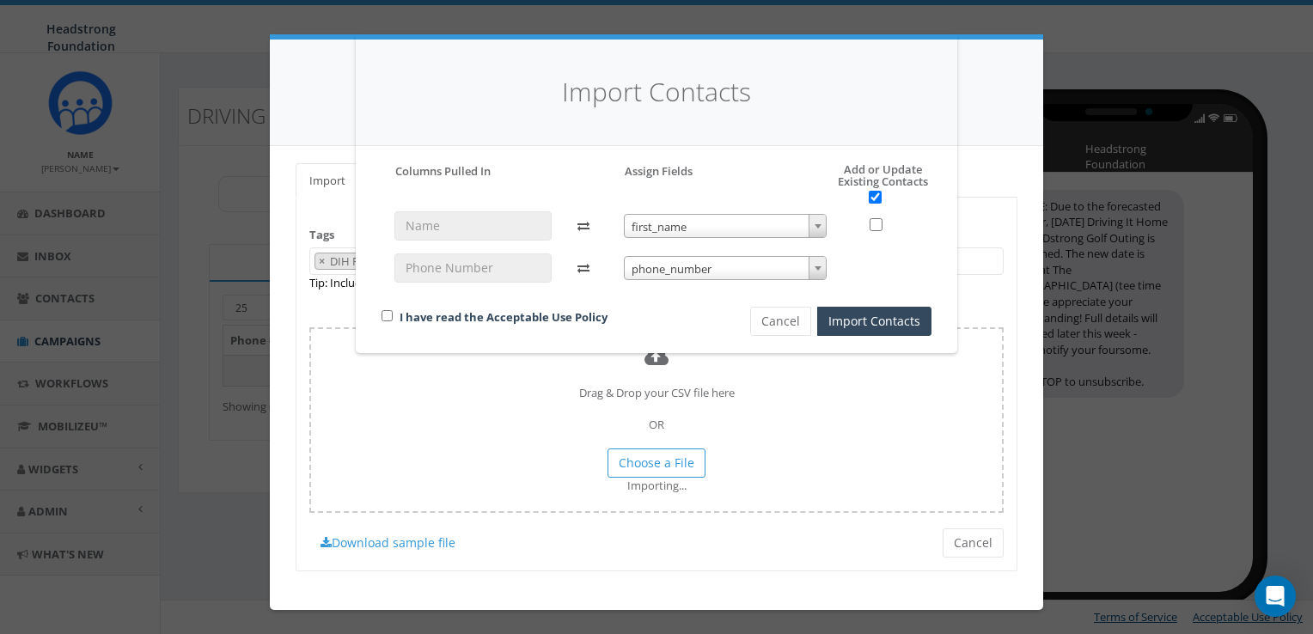
click at [395, 318] on div "I have read the Acceptable Use Policy" at bounding box center [537, 318] width 336 height 23
click at [387, 317] on input "checkbox" at bounding box center [387, 315] width 11 height 11
checkbox input "true"
click at [918, 325] on button "Import Contacts" at bounding box center [874, 321] width 114 height 29
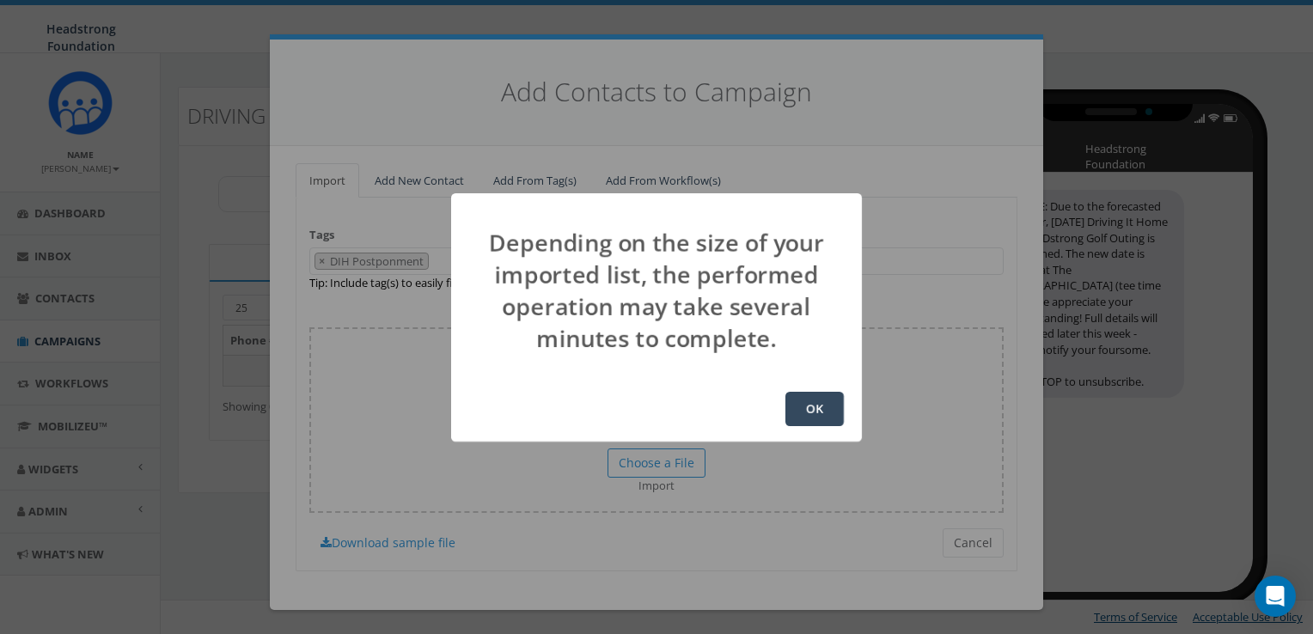
click at [810, 406] on button "OK" at bounding box center [815, 409] width 58 height 34
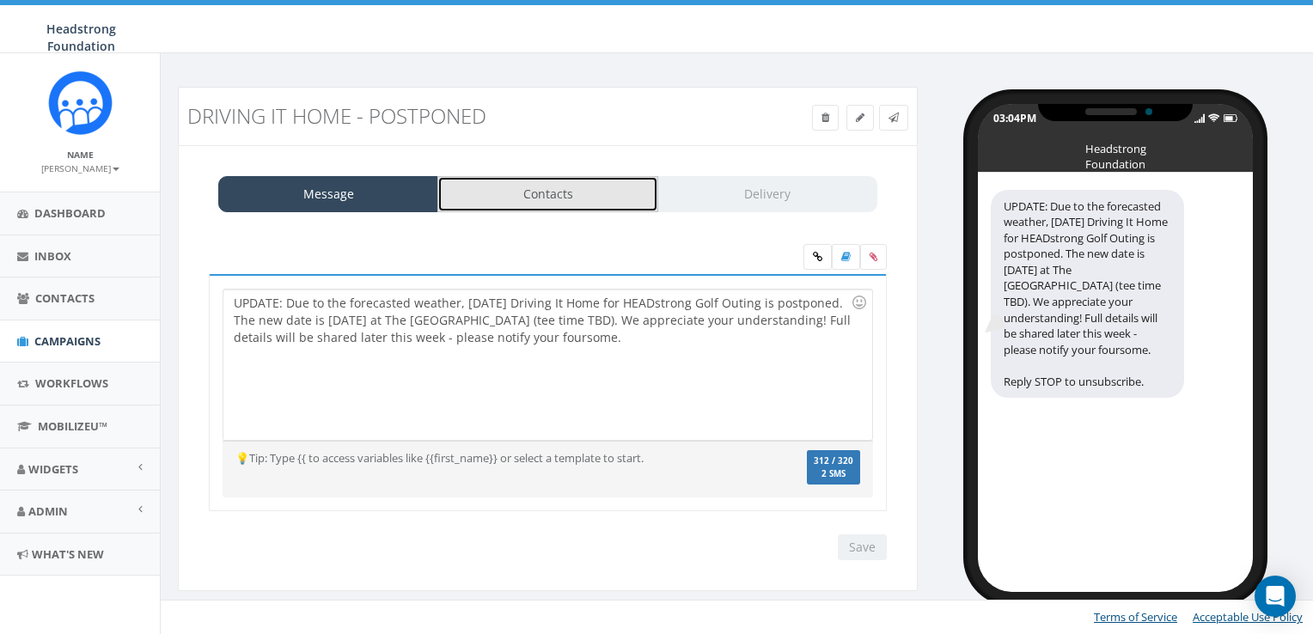
click at [490, 199] on link "Contacts" at bounding box center [547, 194] width 220 height 36
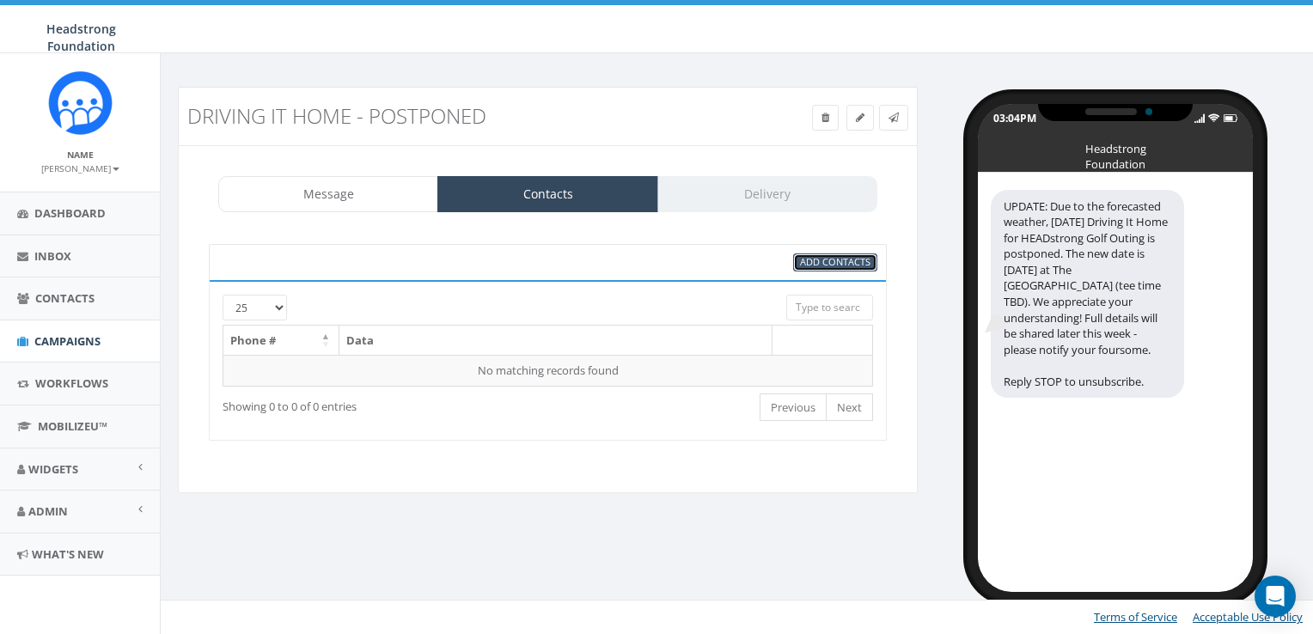
click at [823, 257] on span "Add Contacts" at bounding box center [835, 261] width 70 height 13
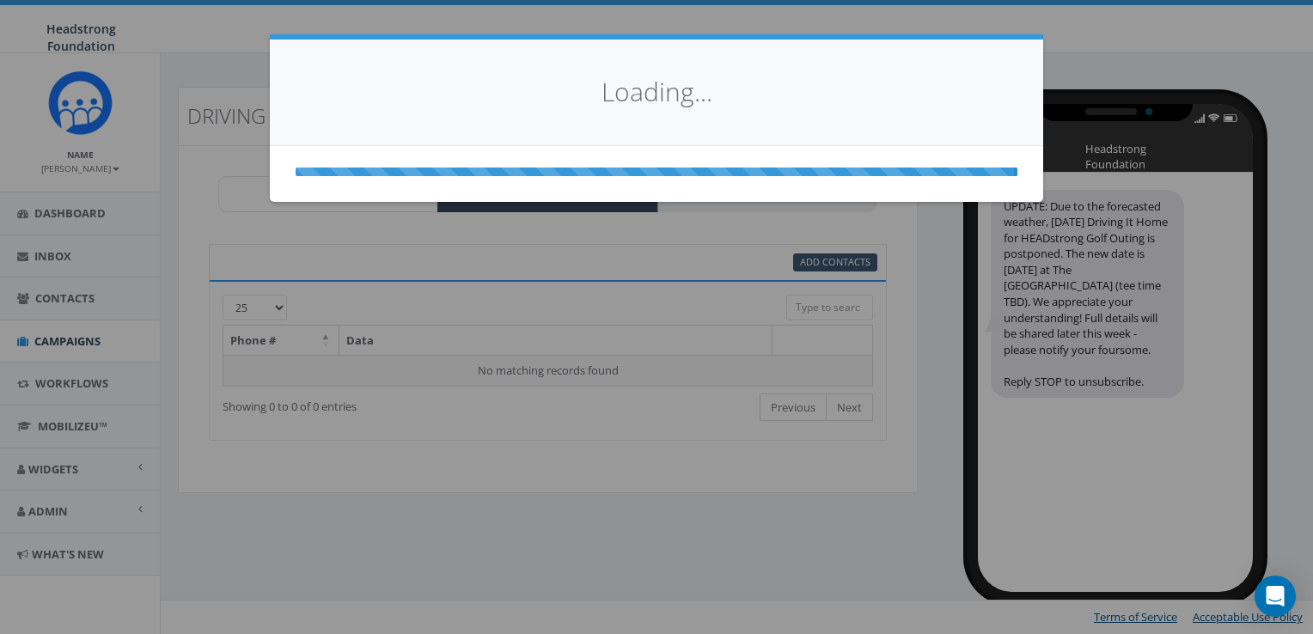
select select
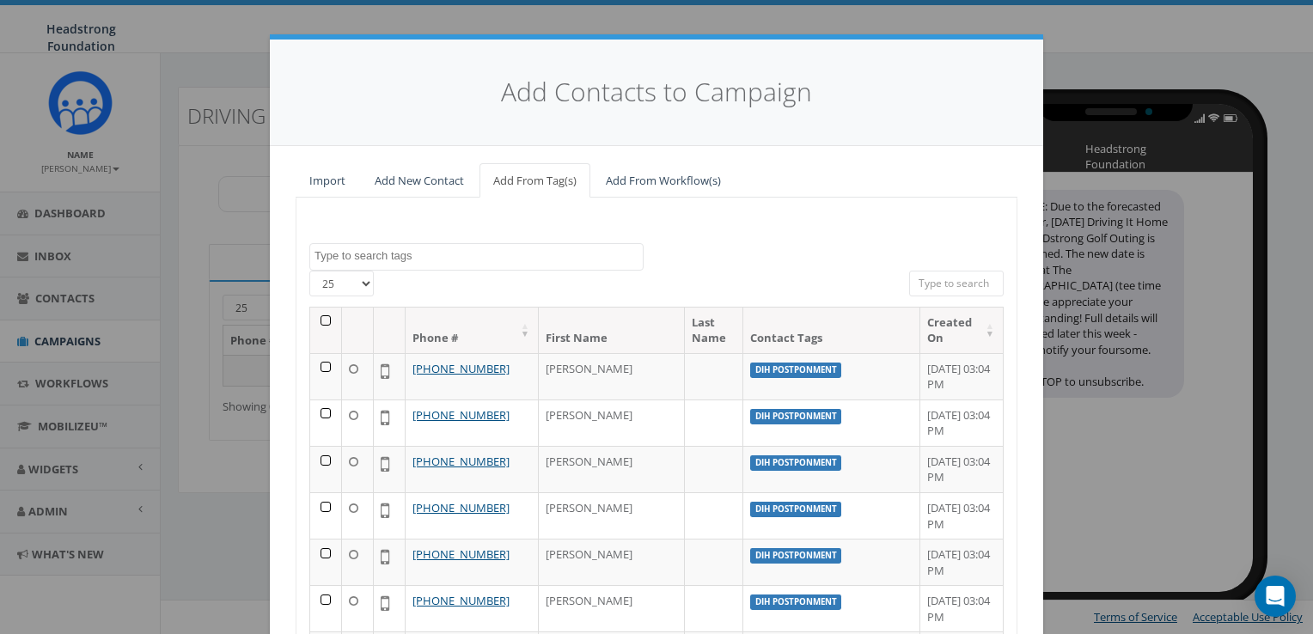
click at [423, 258] on textarea "Search" at bounding box center [479, 255] width 328 height 15
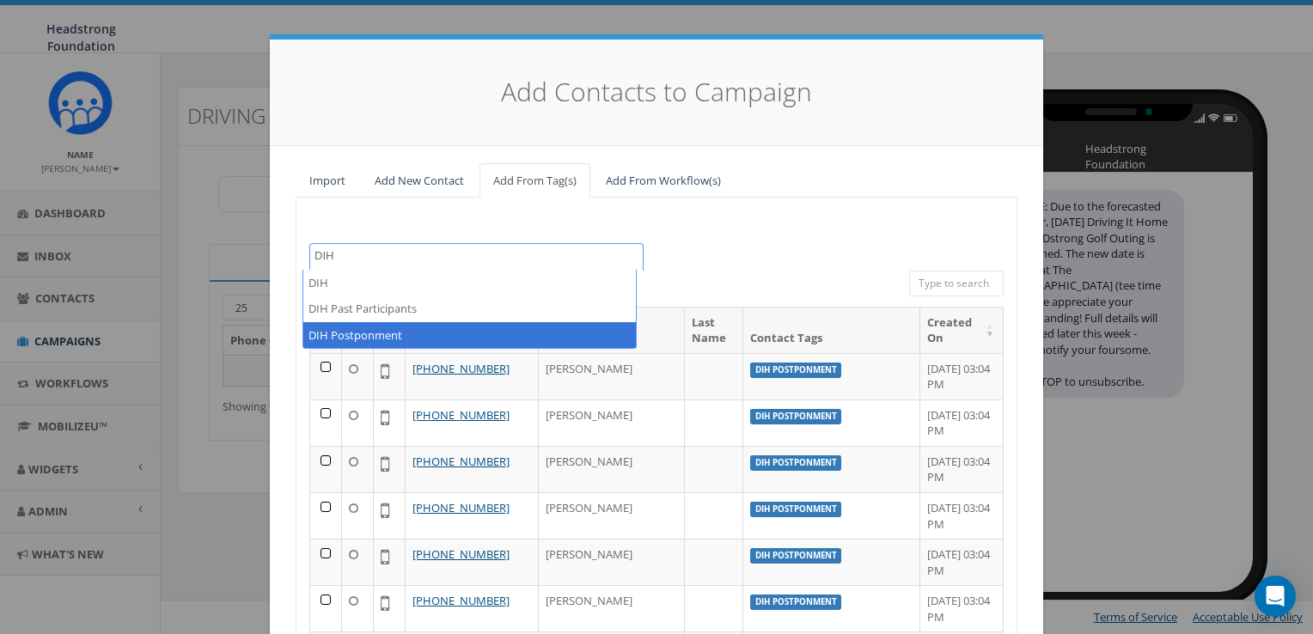
type textarea "DIH"
select select "DIH Postponment"
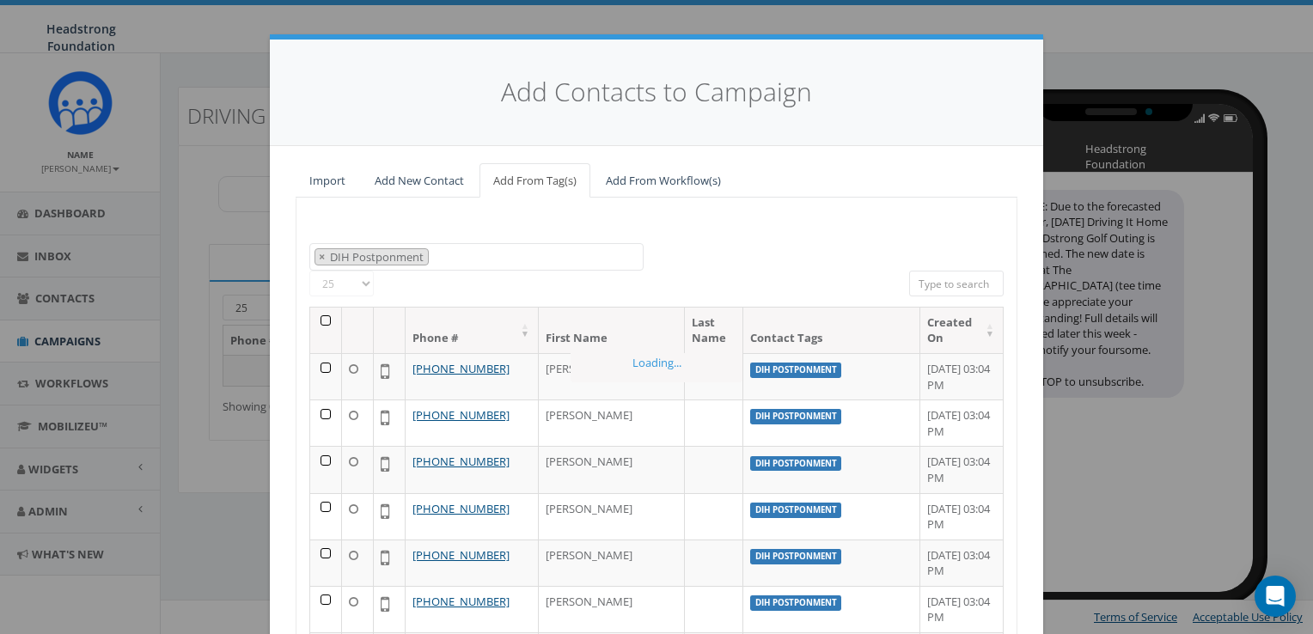
scroll to position [12960, 0]
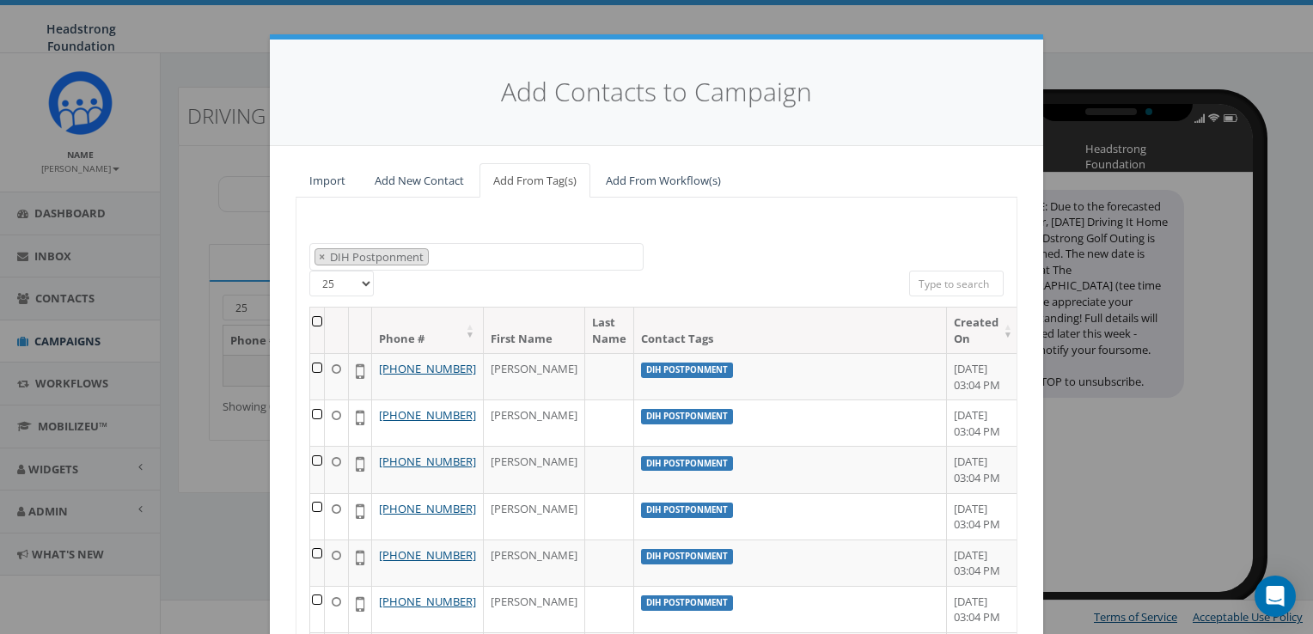
click at [310, 321] on th at bounding box center [317, 331] width 15 height 46
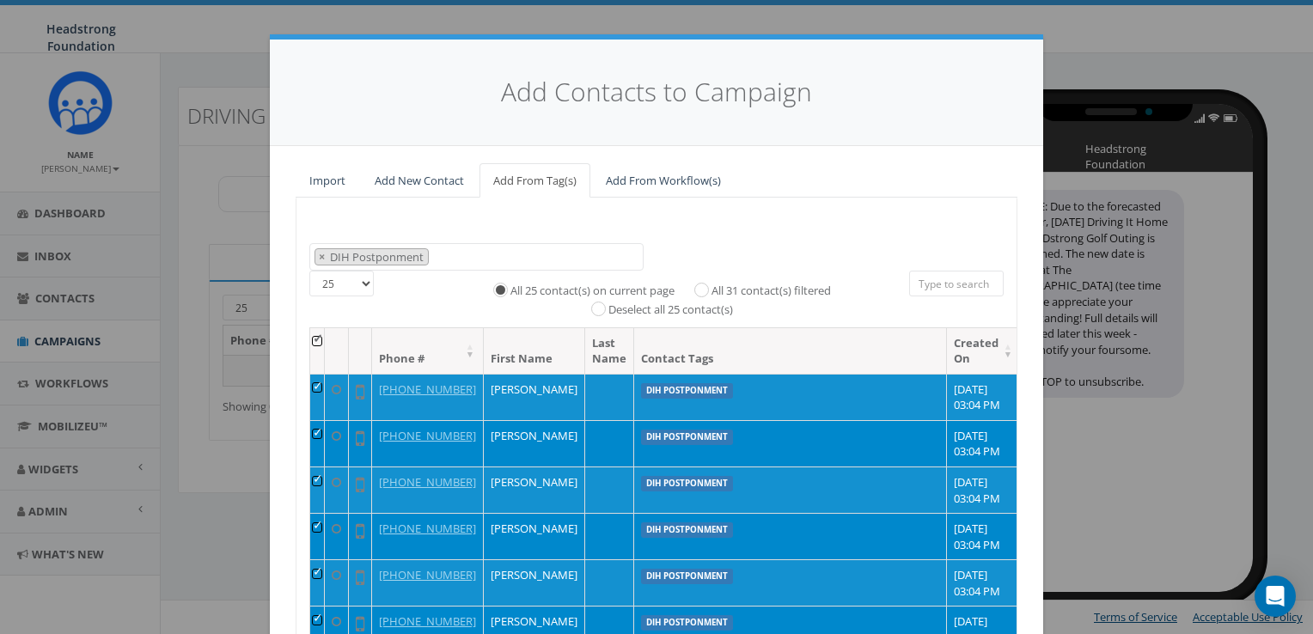
click at [732, 287] on label "All 31 contact(s) filtered" at bounding box center [771, 291] width 119 height 17
click at [712, 287] on input "All 31 contact(s) filtered" at bounding box center [705, 288] width 11 height 11
radio input "true"
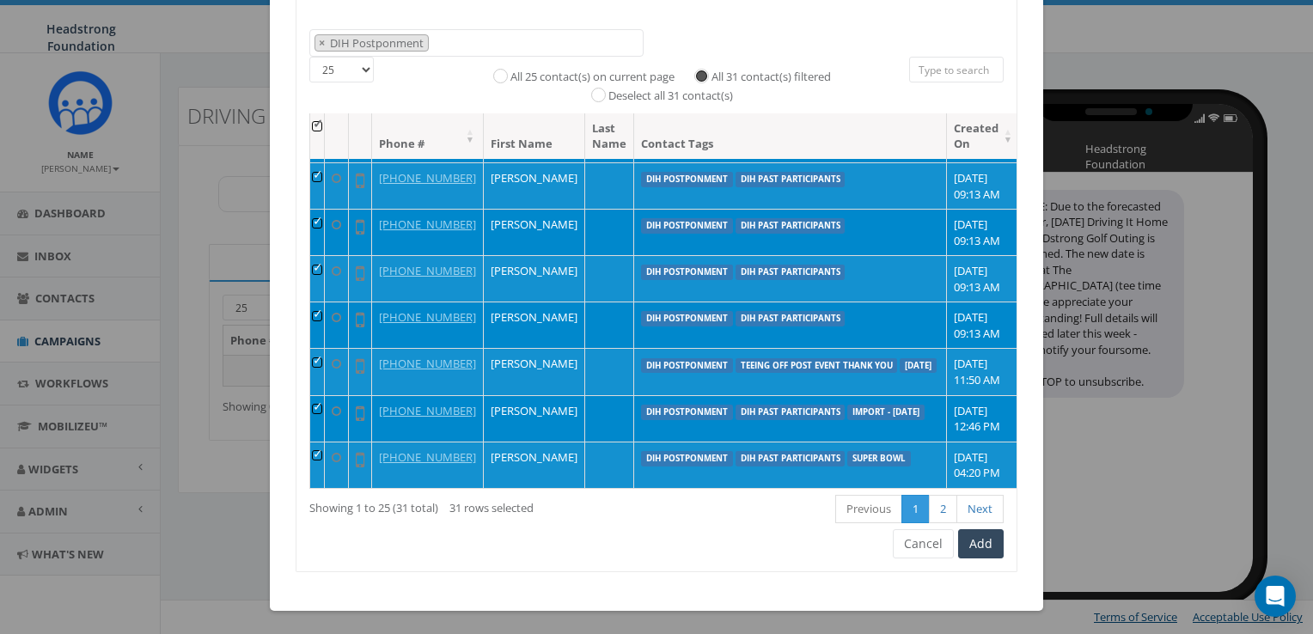
scroll to position [1228, 0]
click at [965, 507] on link "Next" at bounding box center [980, 509] width 47 height 28
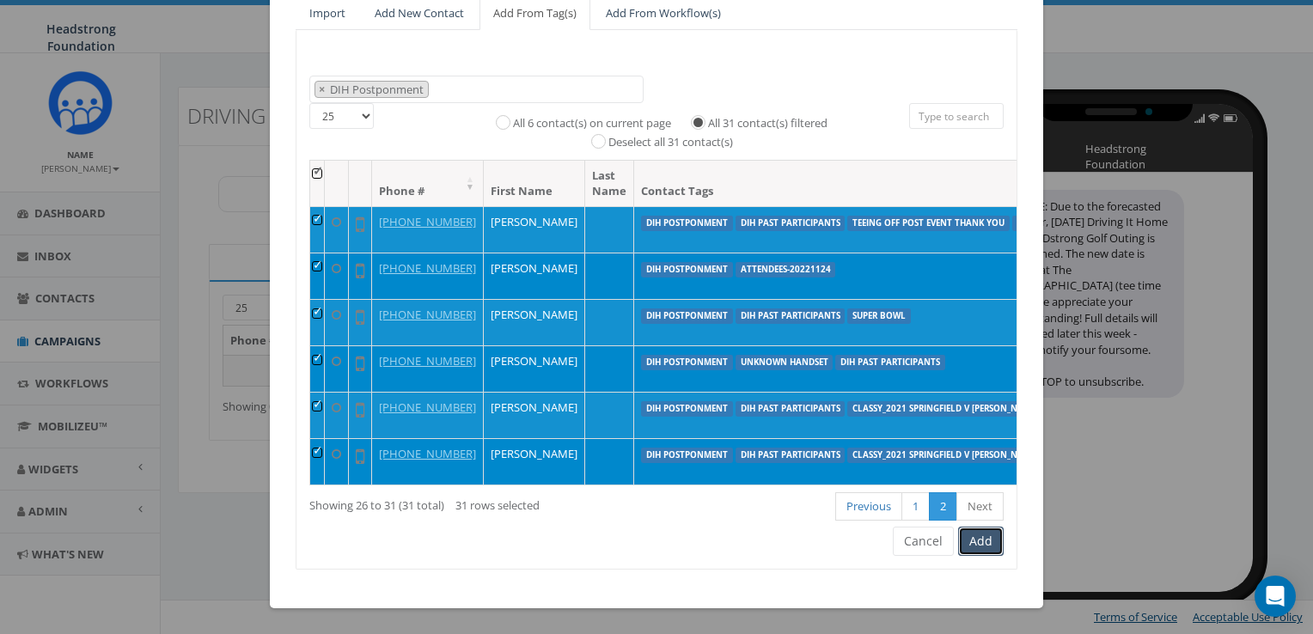
click at [984, 548] on button "Add" at bounding box center [981, 541] width 46 height 29
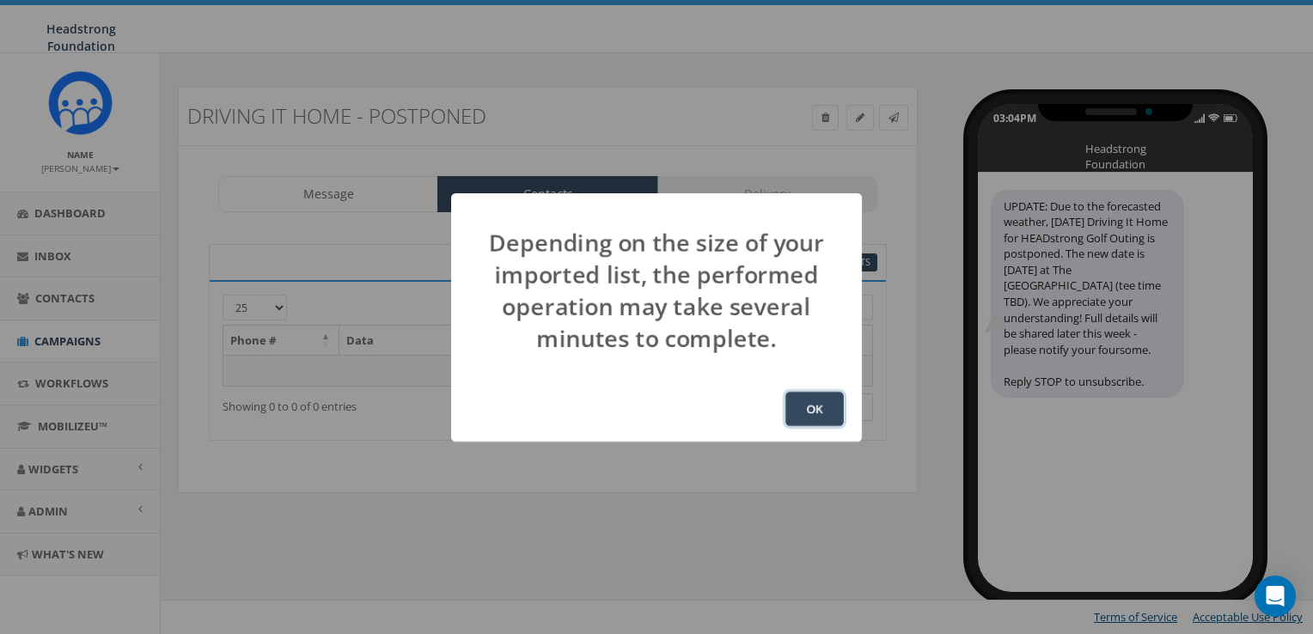
click at [804, 397] on button "OK" at bounding box center [815, 409] width 58 height 34
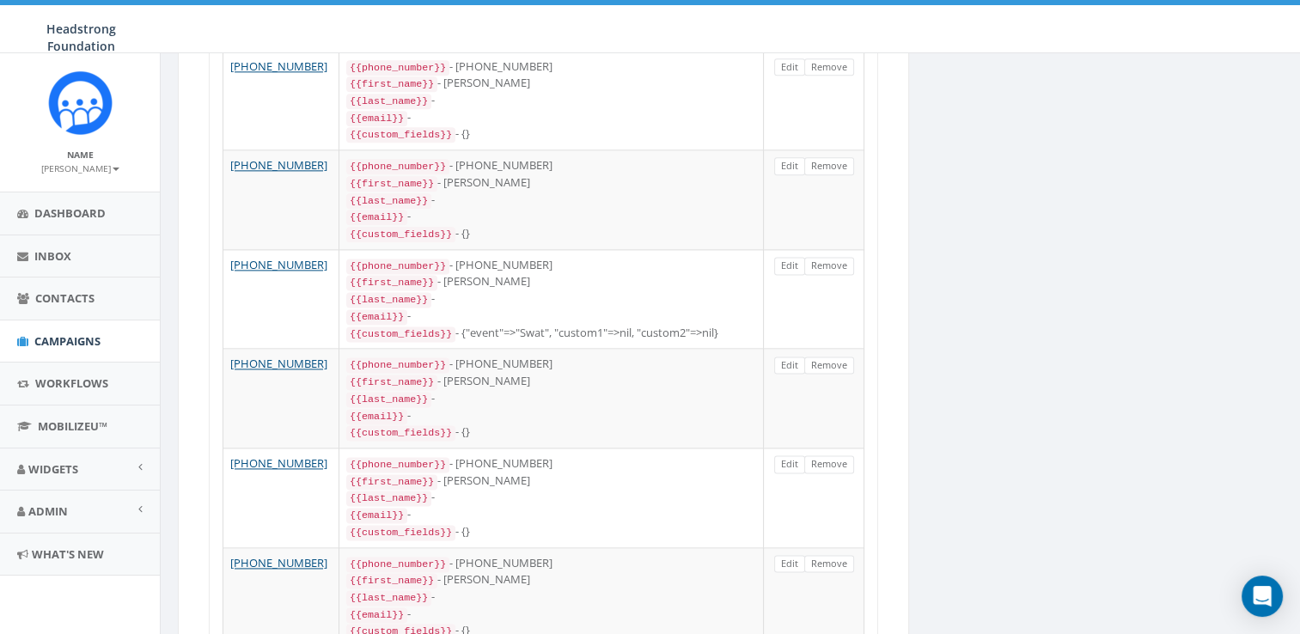
scroll to position [2278, 0]
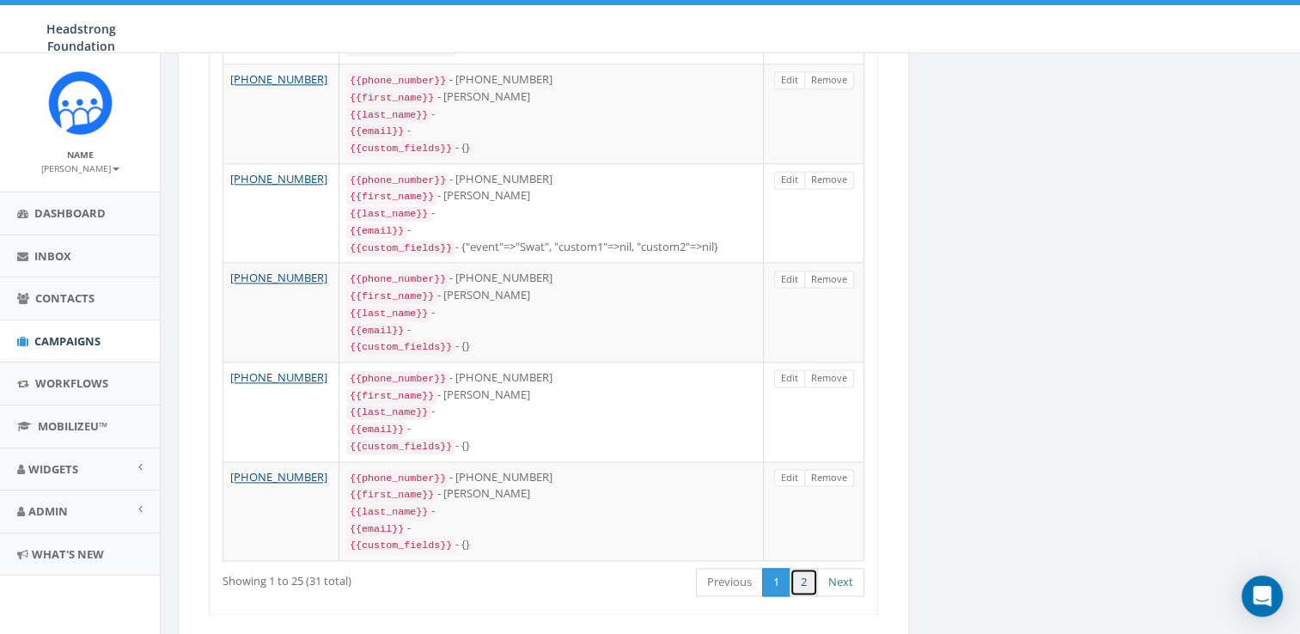
click at [804, 568] on link "2" at bounding box center [804, 582] width 28 height 28
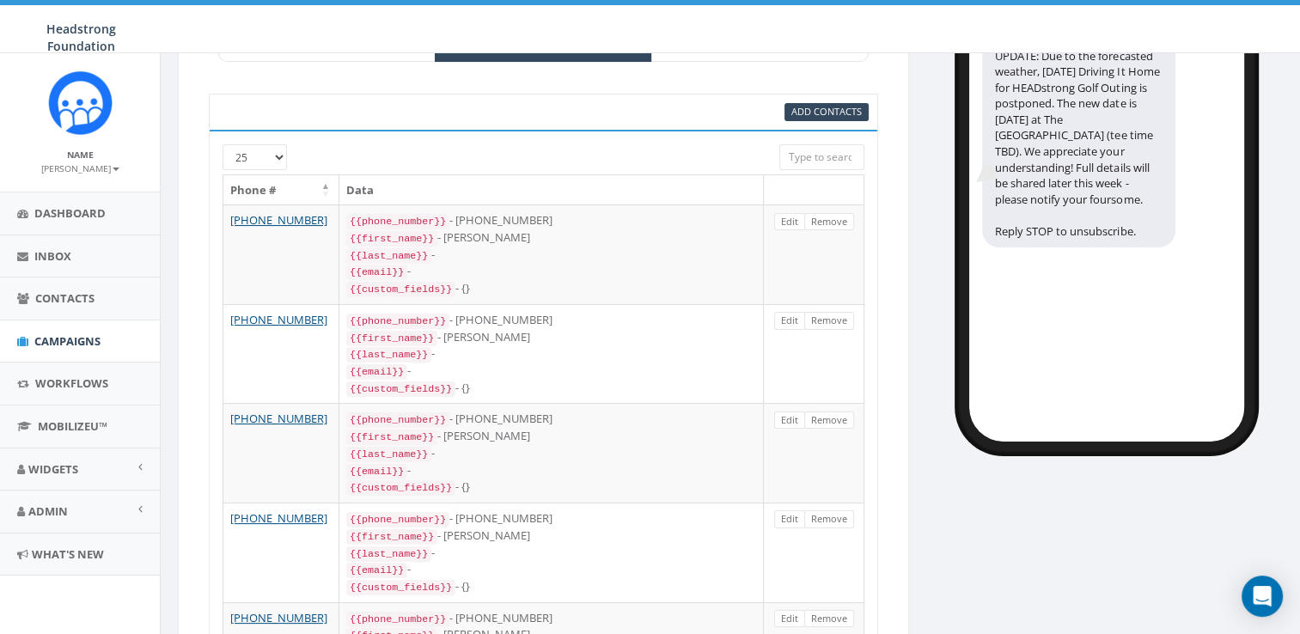
scroll to position [0, 0]
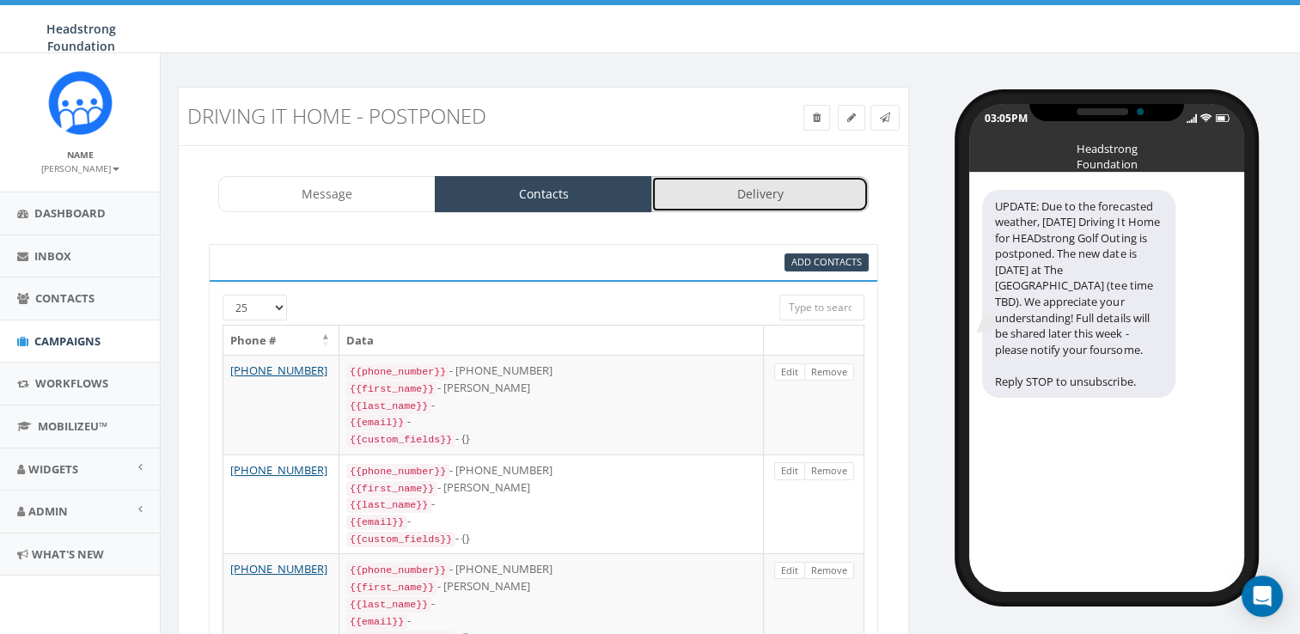
click at [804, 182] on link "Delivery" at bounding box center [759, 194] width 217 height 36
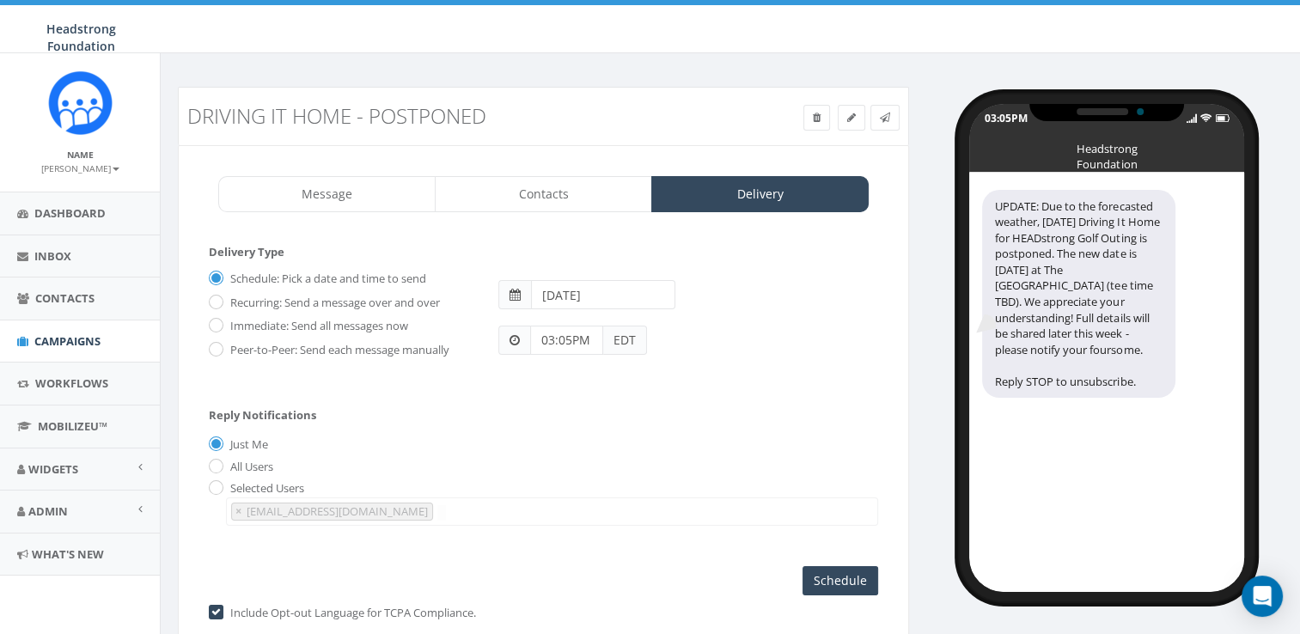
click at [312, 321] on label "Immediate: Send all messages now" at bounding box center [317, 326] width 182 height 17
click at [220, 321] on input "Immediate: Send all messages now" at bounding box center [214, 326] width 11 height 11
radio input "true"
click at [815, 575] on input "Send Now" at bounding box center [838, 580] width 81 height 29
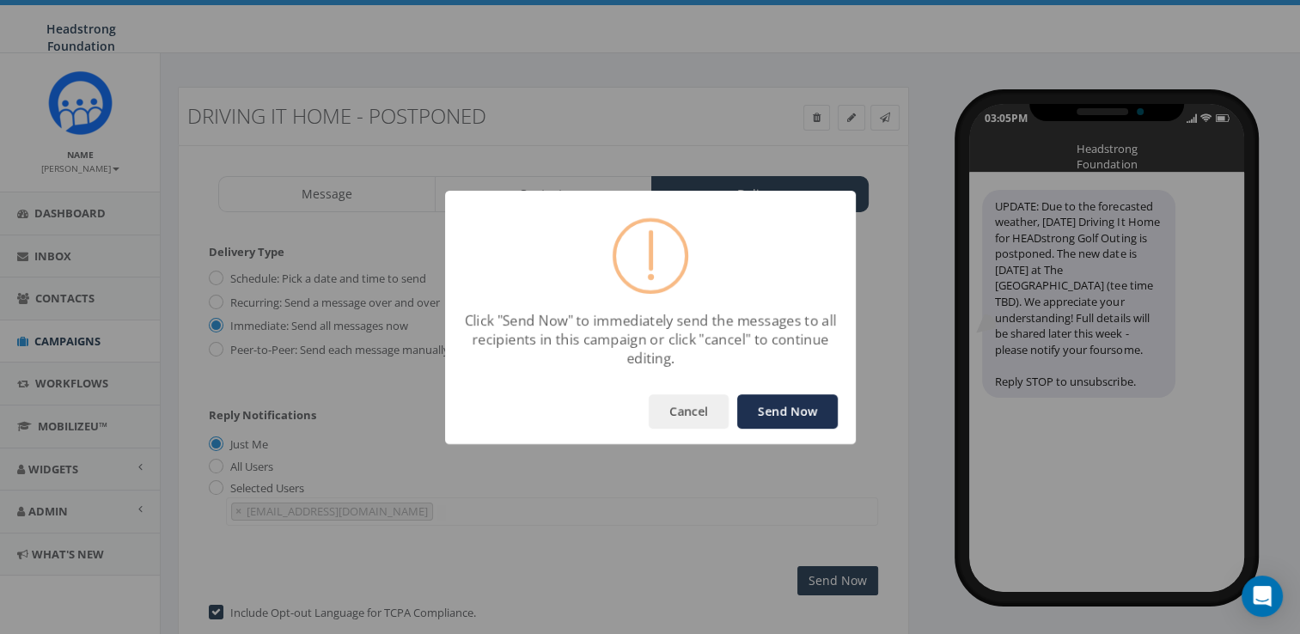
click at [780, 405] on button "Send Now" at bounding box center [787, 411] width 101 height 34
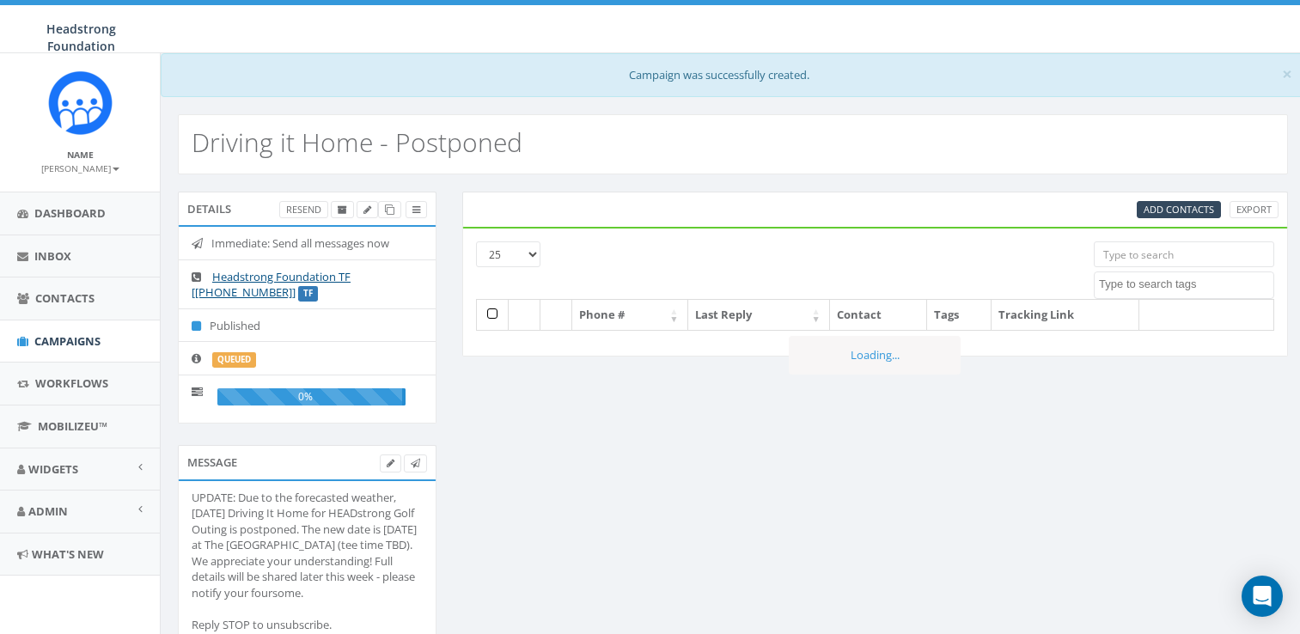
select select
